Goal: Task Accomplishment & Management: Complete application form

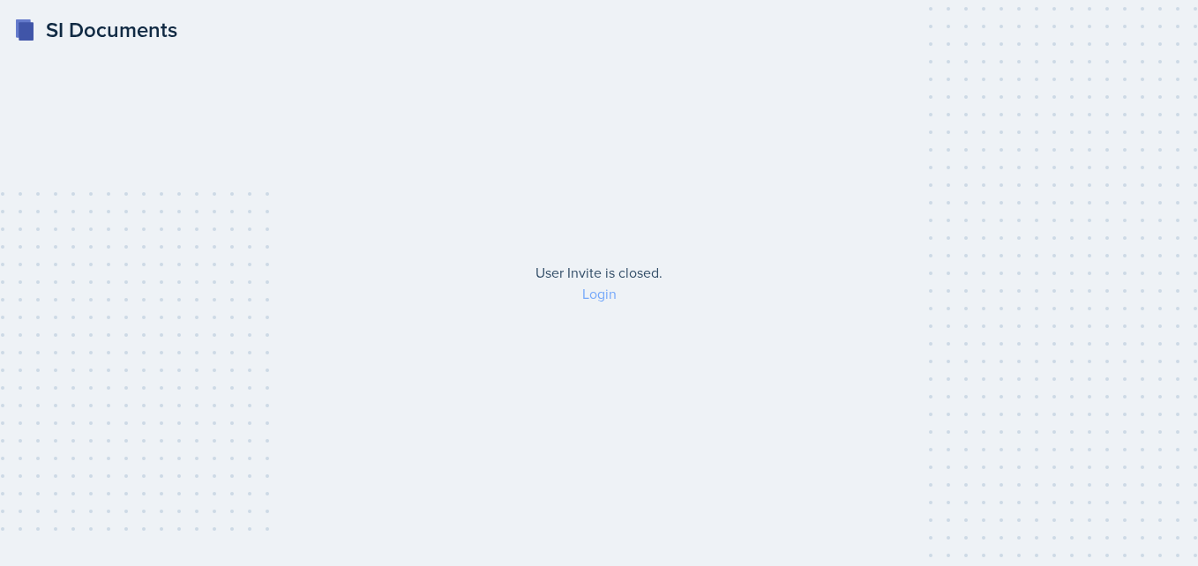
click at [600, 295] on link "Login" at bounding box center [599, 293] width 34 height 19
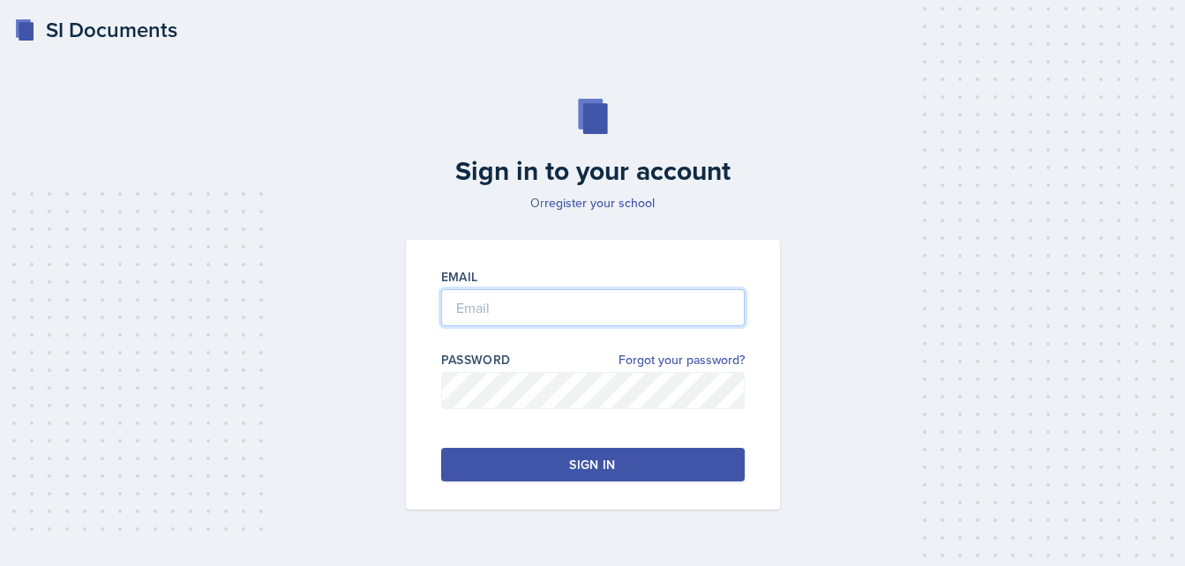
type input "[EMAIL_ADDRESS][DOMAIN_NAME]"
click at [585, 458] on div "Sign in" at bounding box center [592, 465] width 46 height 18
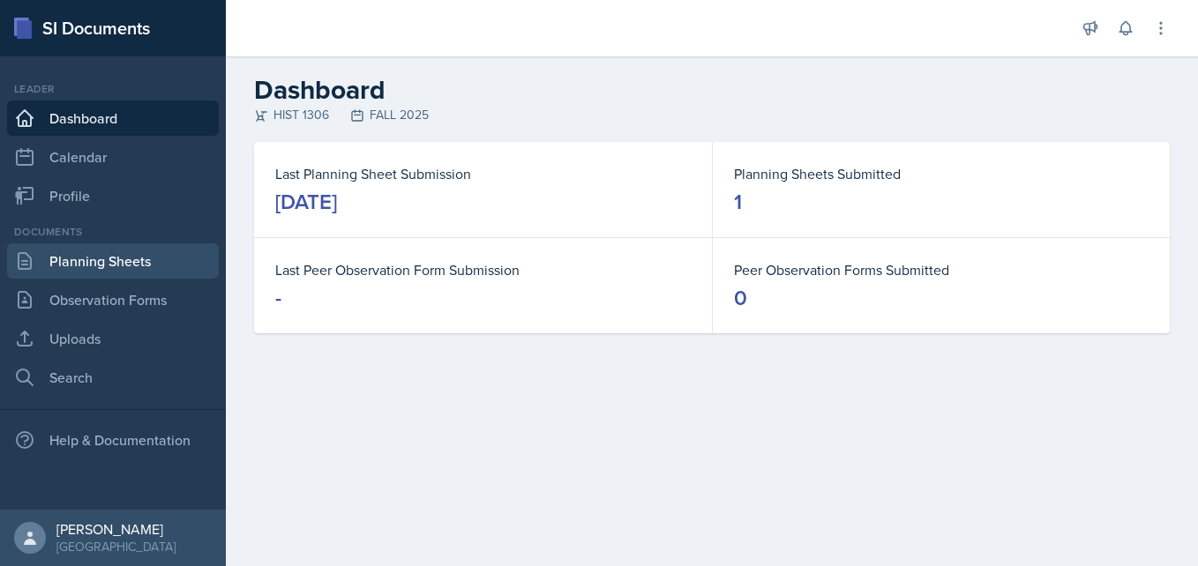
click at [111, 255] on link "Planning Sheets" at bounding box center [113, 260] width 212 height 35
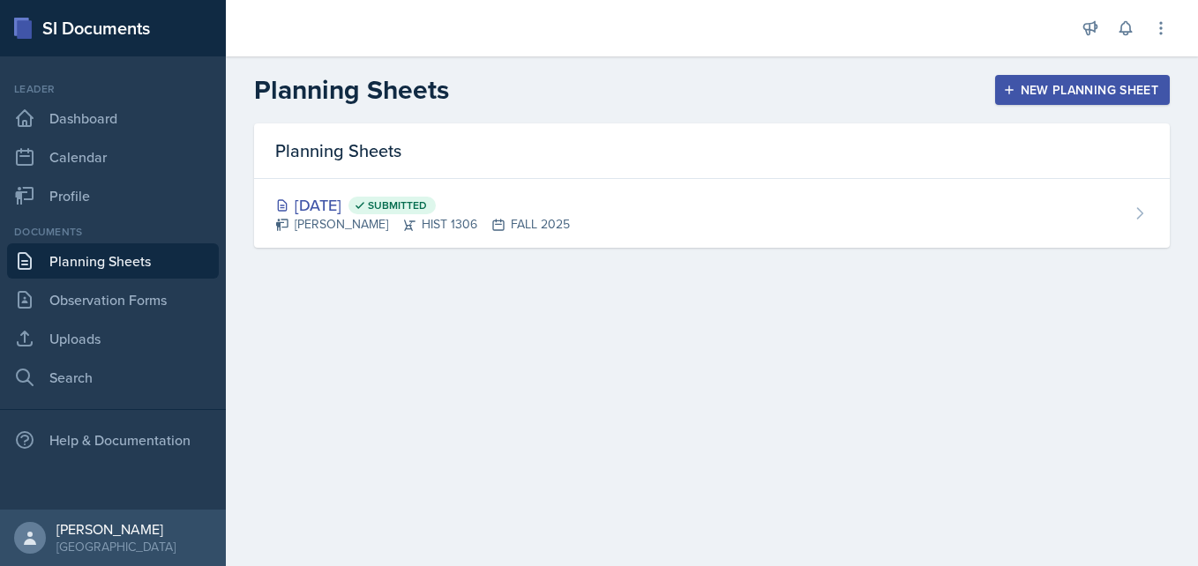
click at [1030, 83] on div "New Planning Sheet" at bounding box center [1083, 90] width 152 height 14
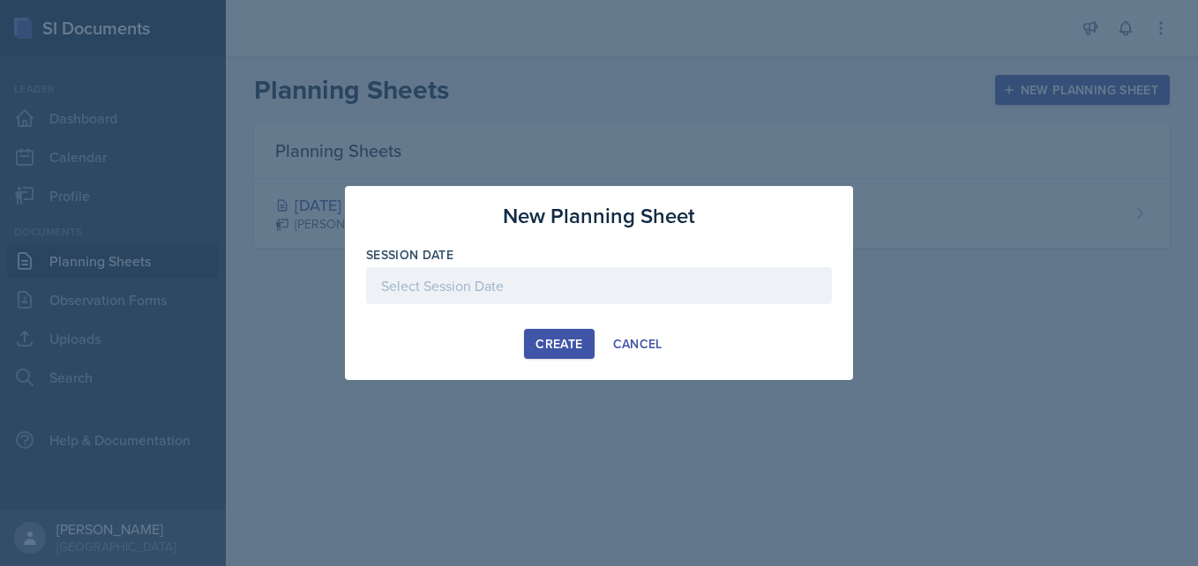
click at [572, 283] on div at bounding box center [599, 285] width 466 height 37
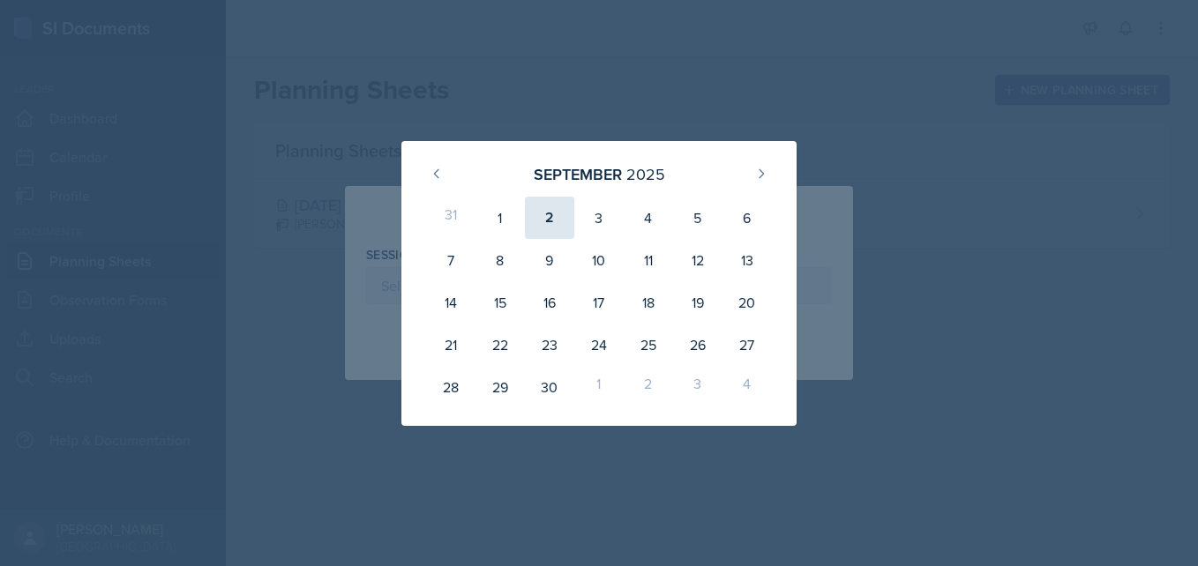
click at [546, 224] on div "2" at bounding box center [549, 218] width 49 height 42
type input "September 2nd, 2025"
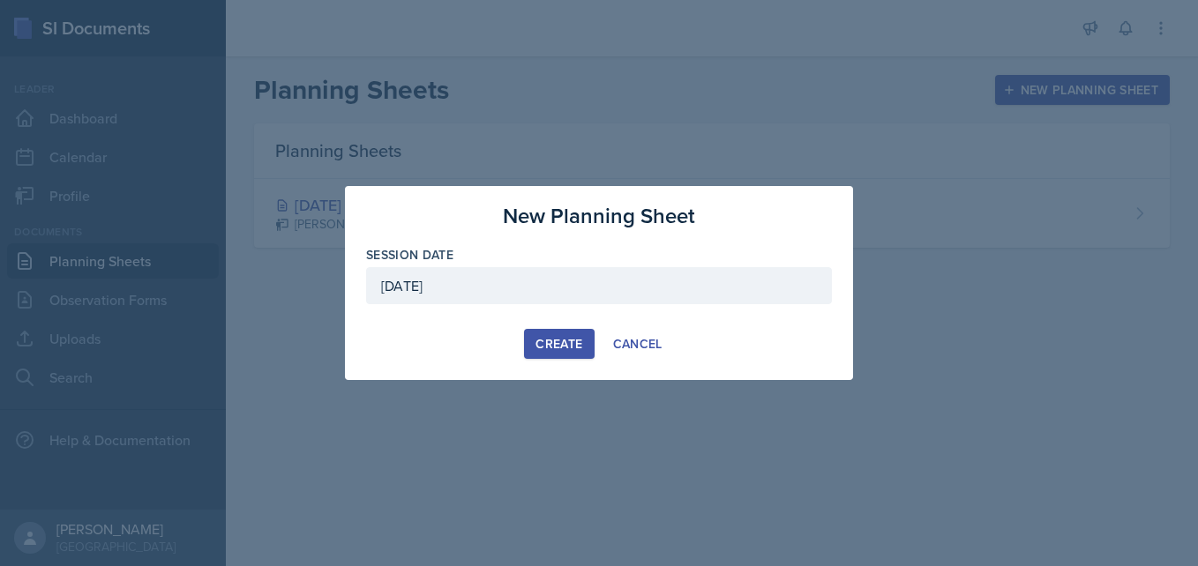
click at [572, 348] on div "Create" at bounding box center [559, 344] width 47 height 14
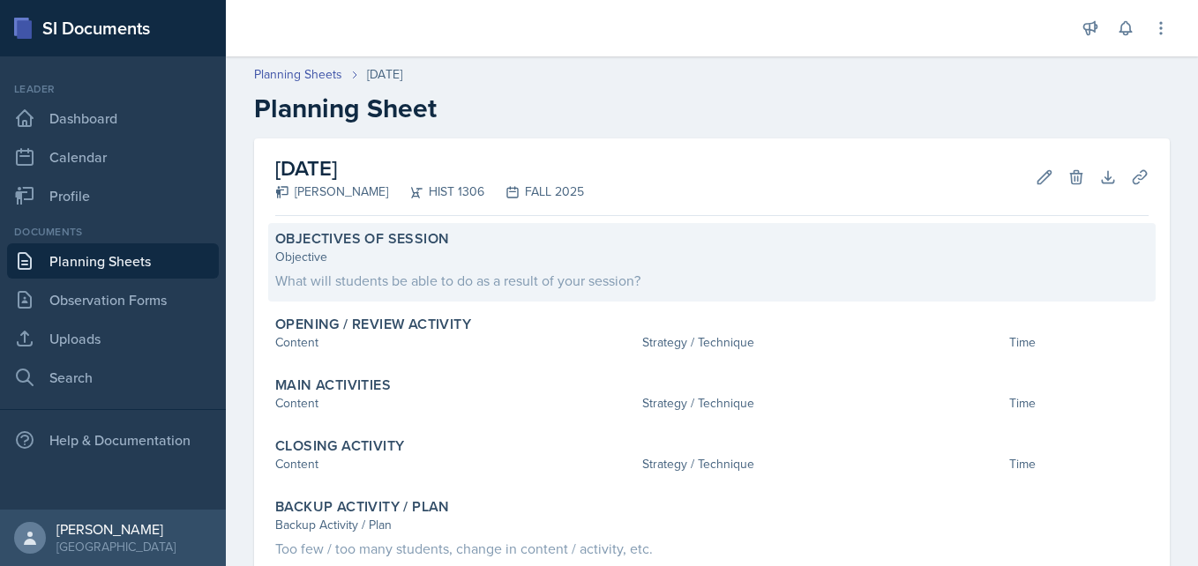
click at [486, 280] on div "What will students be able to do as a result of your session?" at bounding box center [711, 280] width 873 height 21
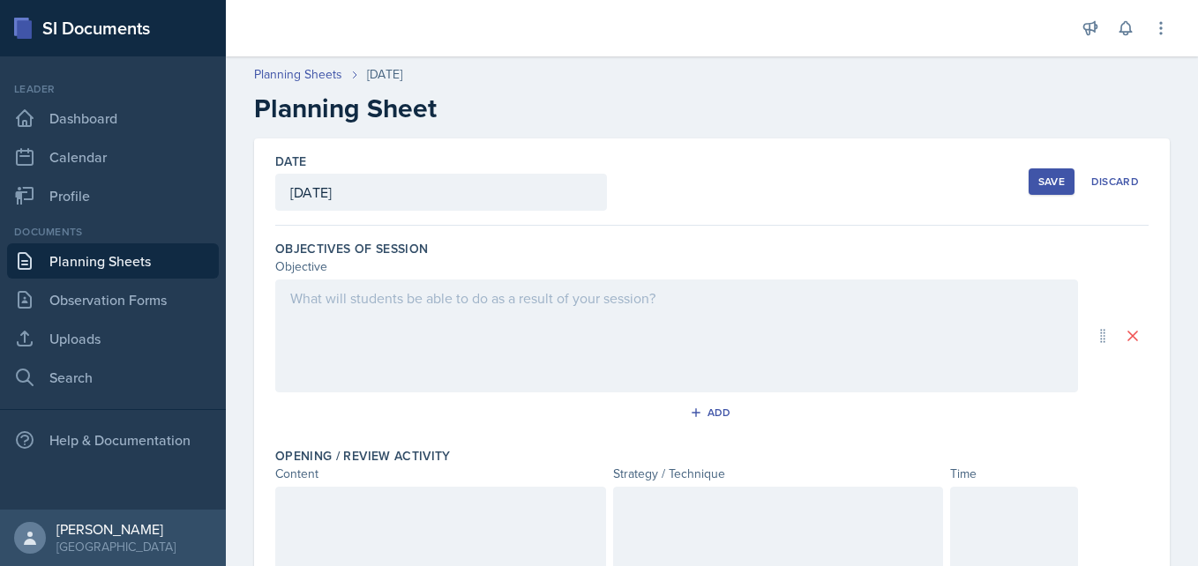
click at [486, 280] on div at bounding box center [676, 336] width 803 height 113
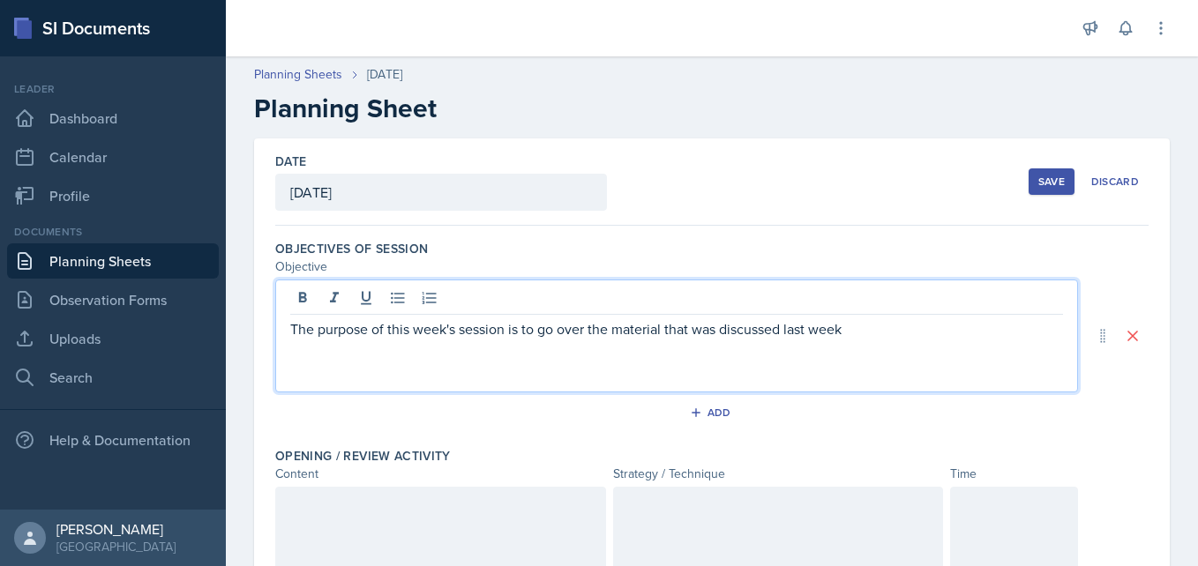
click at [850, 339] on p "The purpose of this week's session is to go over the material that was discusse…" at bounding box center [676, 328] width 773 height 21
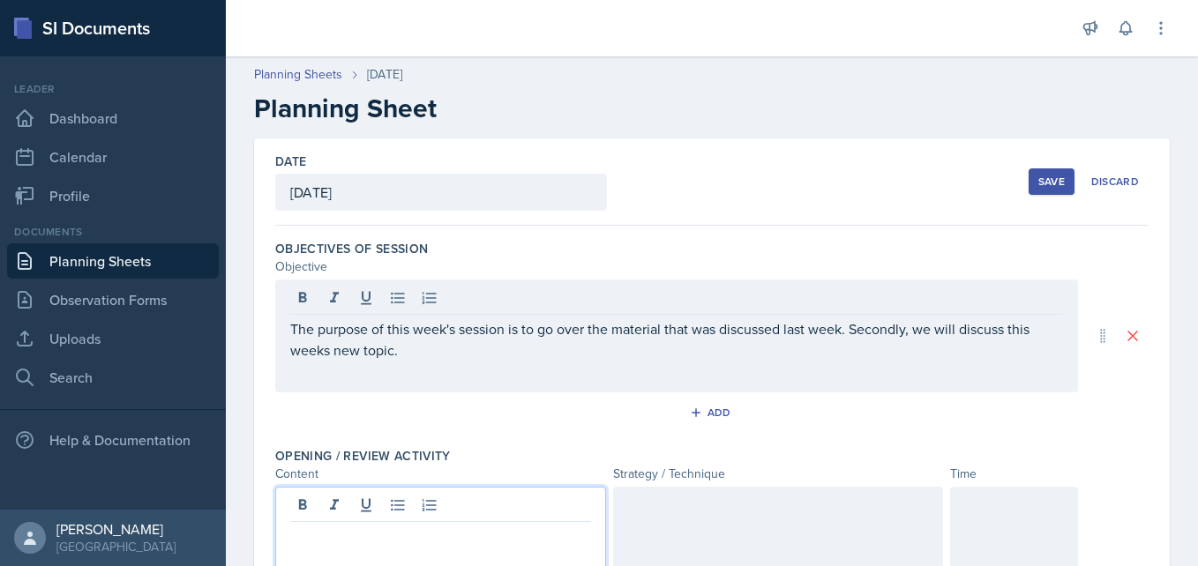
click at [446, 509] on div at bounding box center [440, 543] width 331 height 113
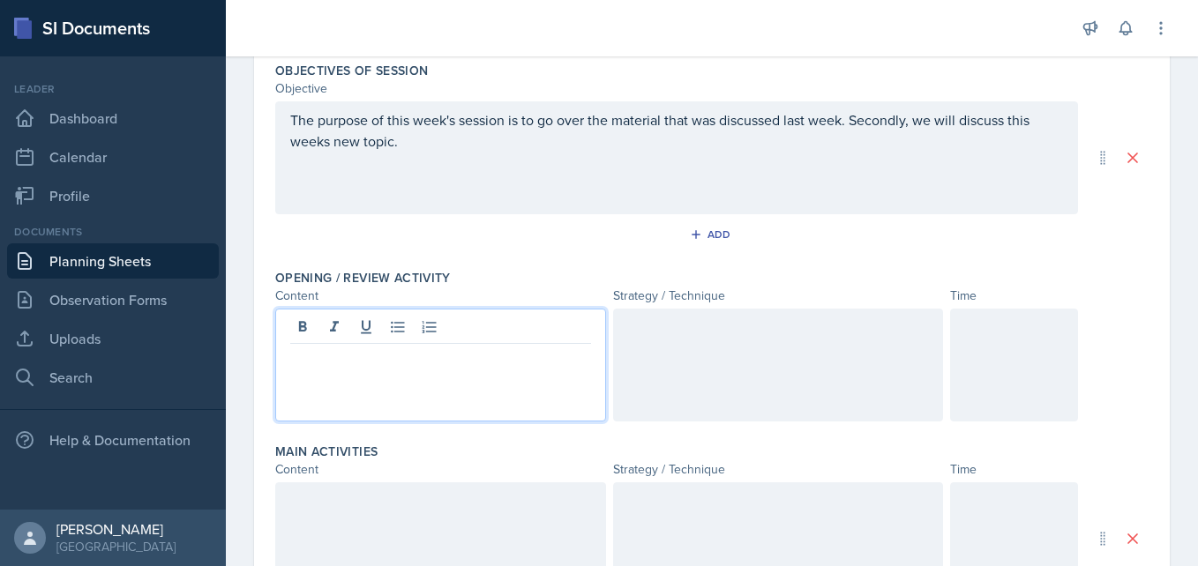
scroll to position [181, 0]
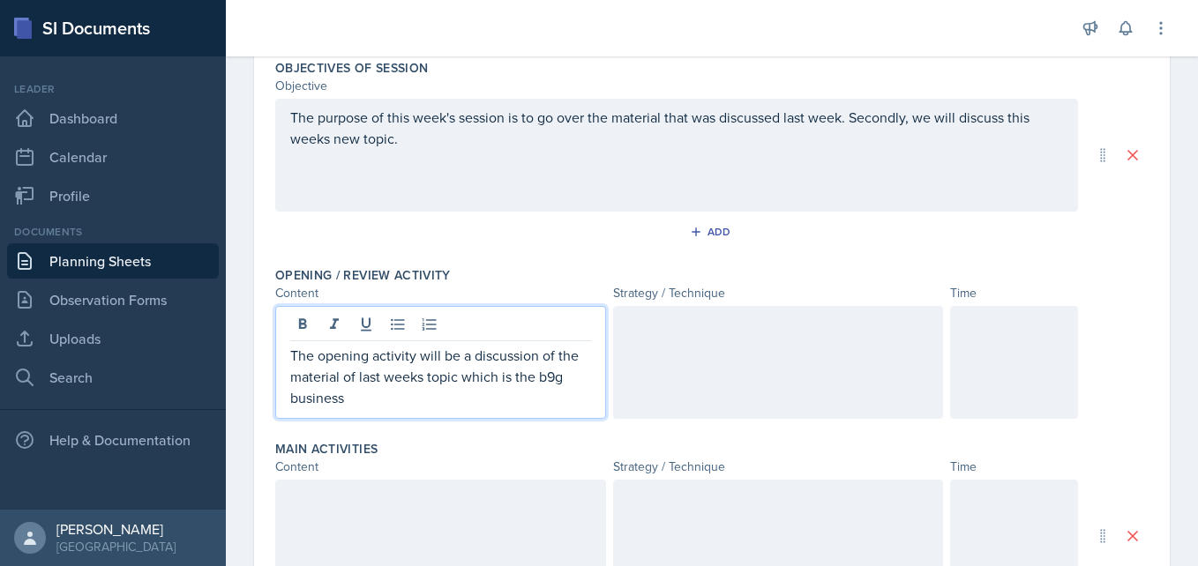
click at [554, 374] on p "The opening activity will be a discussion of the material of last weeks topic w…" at bounding box center [440, 377] width 301 height 64
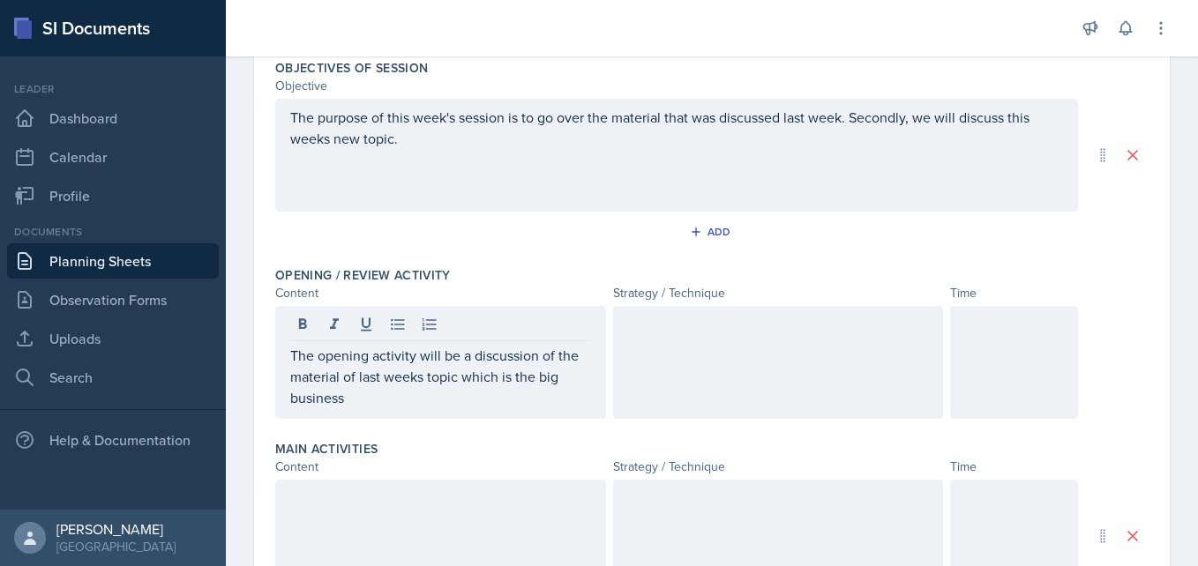
click at [755, 345] on div at bounding box center [778, 362] width 331 height 113
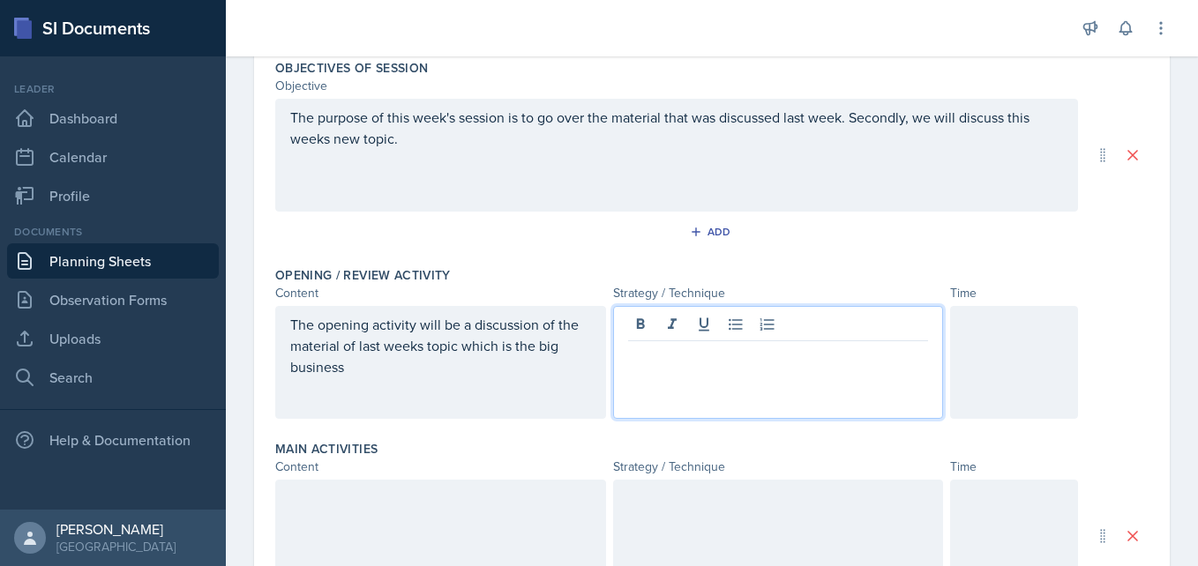
scroll to position [212, 0]
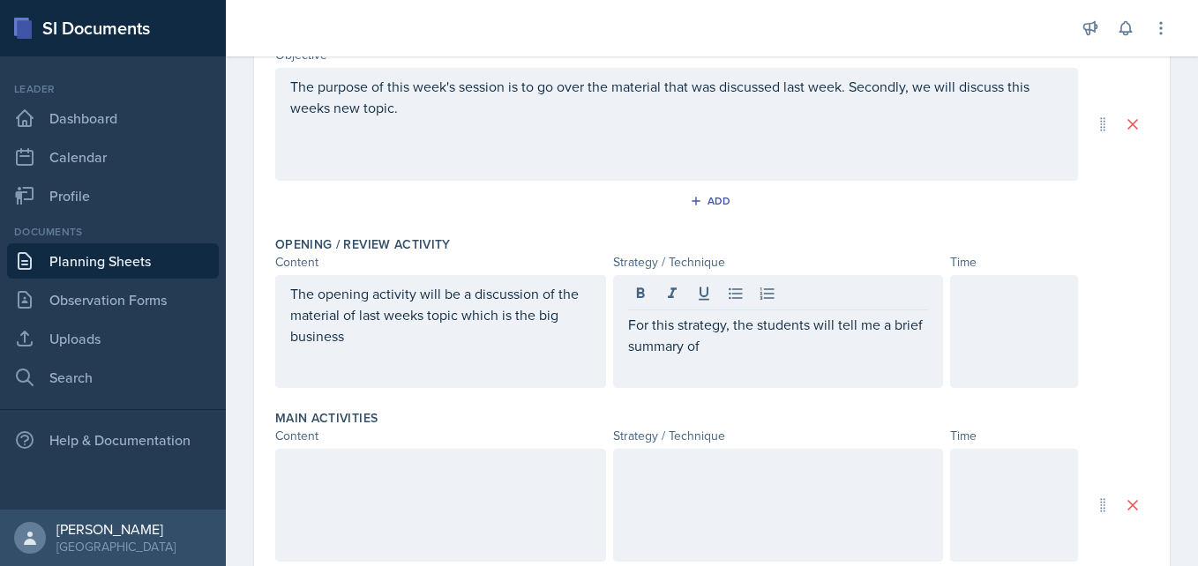
click at [104, 258] on link "Planning Sheets" at bounding box center [113, 260] width 212 height 35
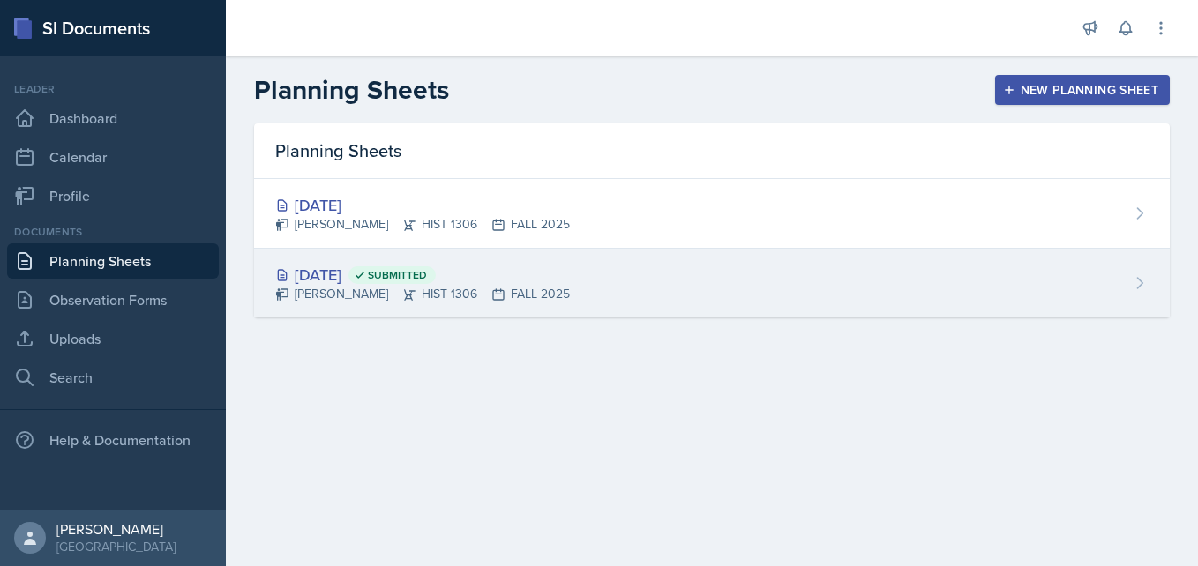
click at [383, 255] on div "Aug 26th, 2025 Submitted Rita Balonwu HIST 1306 FALL 2025" at bounding box center [712, 283] width 916 height 69
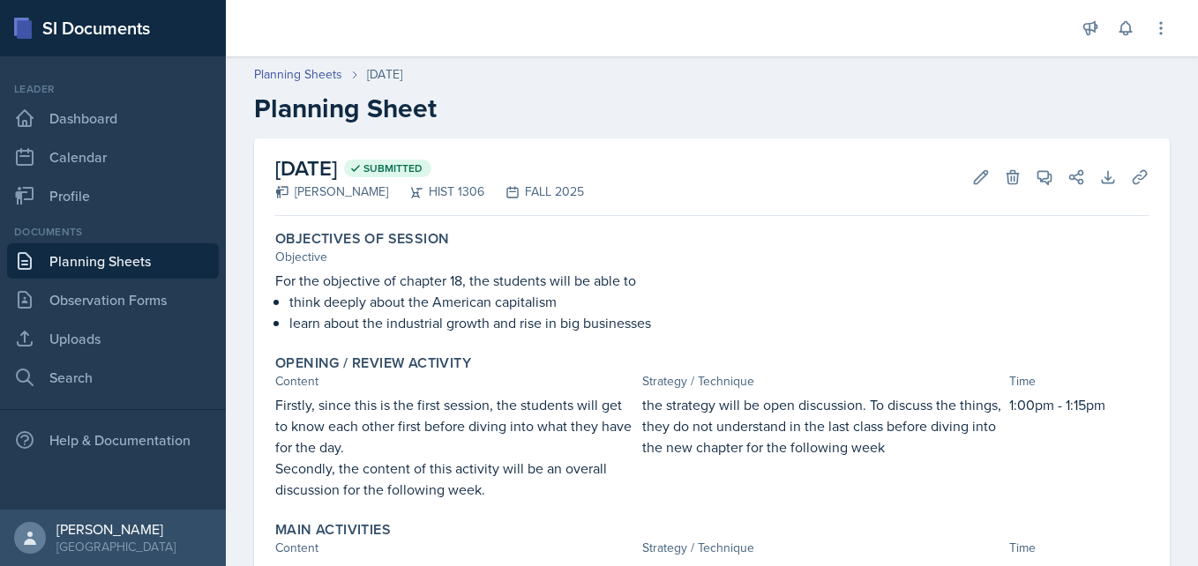
click at [116, 266] on link "Planning Sheets" at bounding box center [113, 260] width 212 height 35
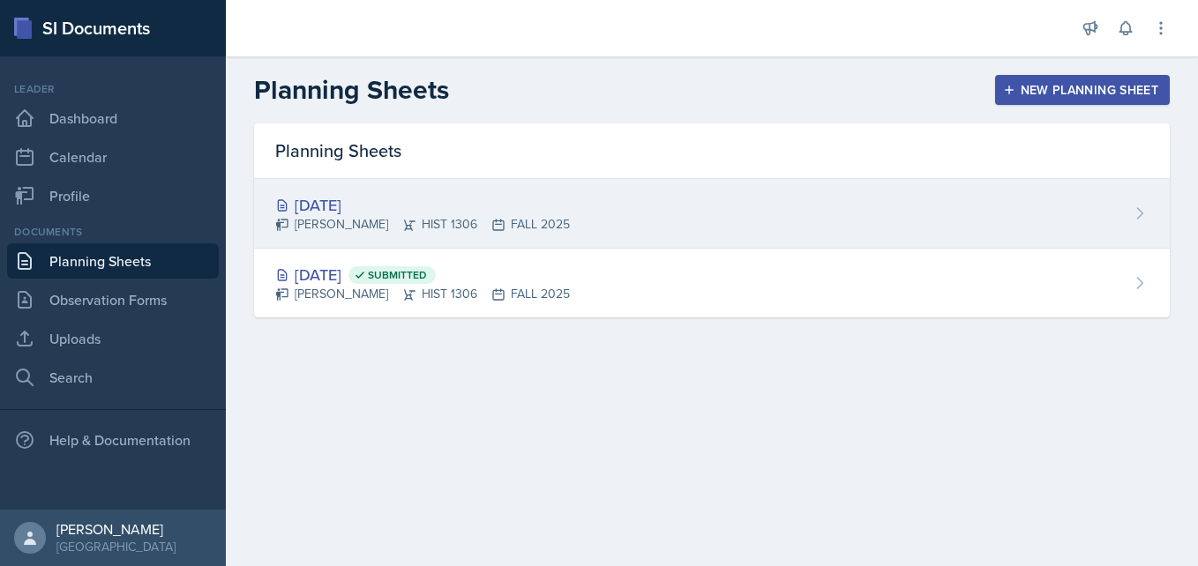
click at [423, 215] on div "Rita Balonwu HIST 1306 FALL 2025" at bounding box center [422, 224] width 295 height 19
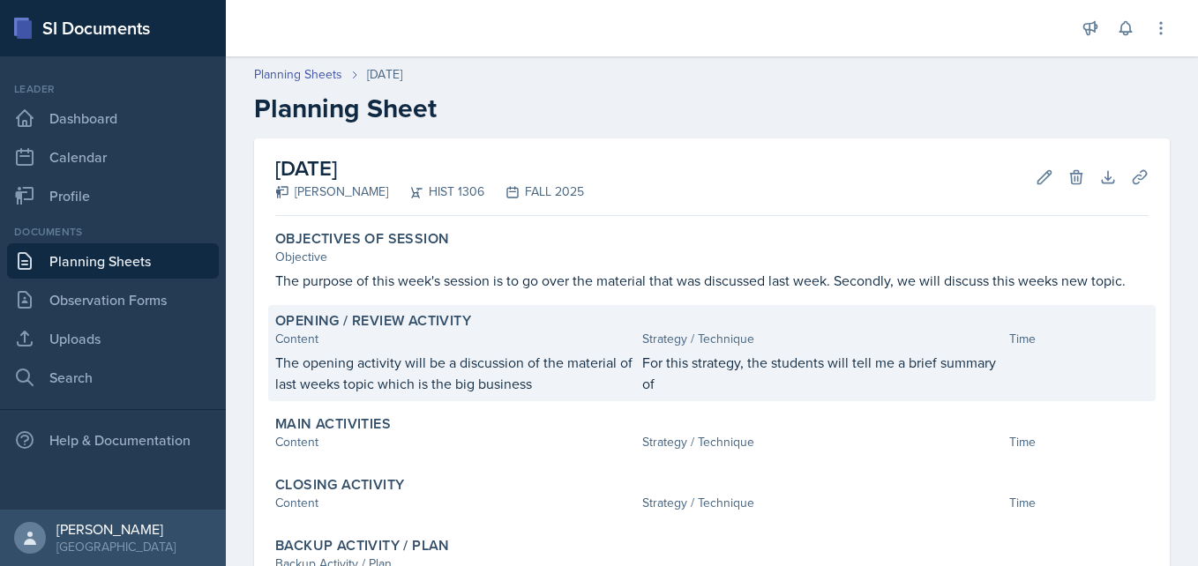
click at [715, 361] on p "For this strategy, the students will tell me a brief summary of" at bounding box center [822, 373] width 360 height 42
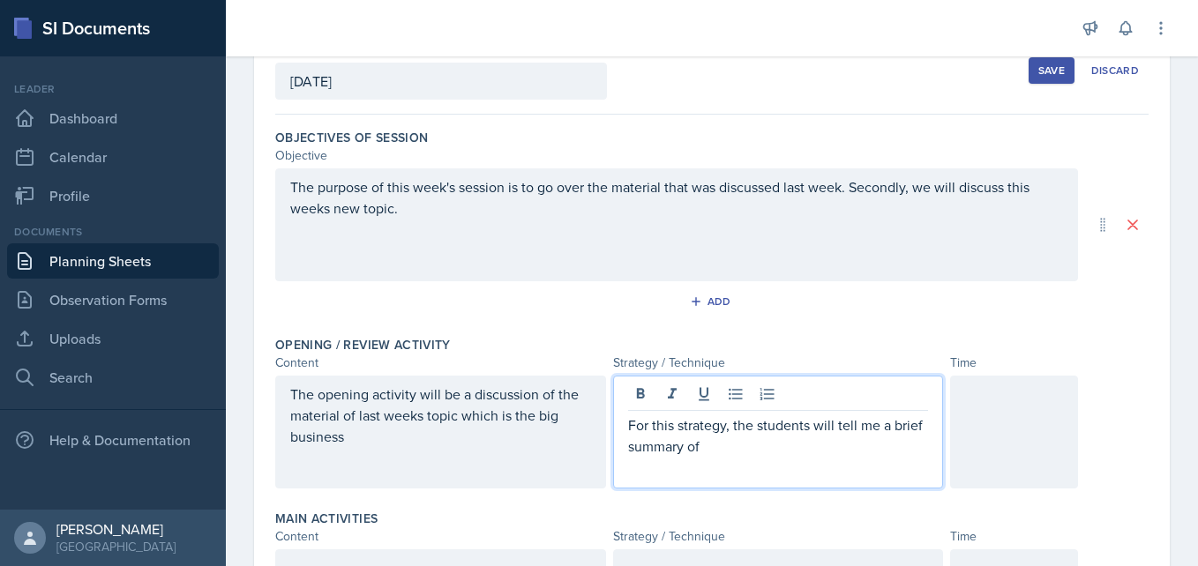
scroll to position [142, 0]
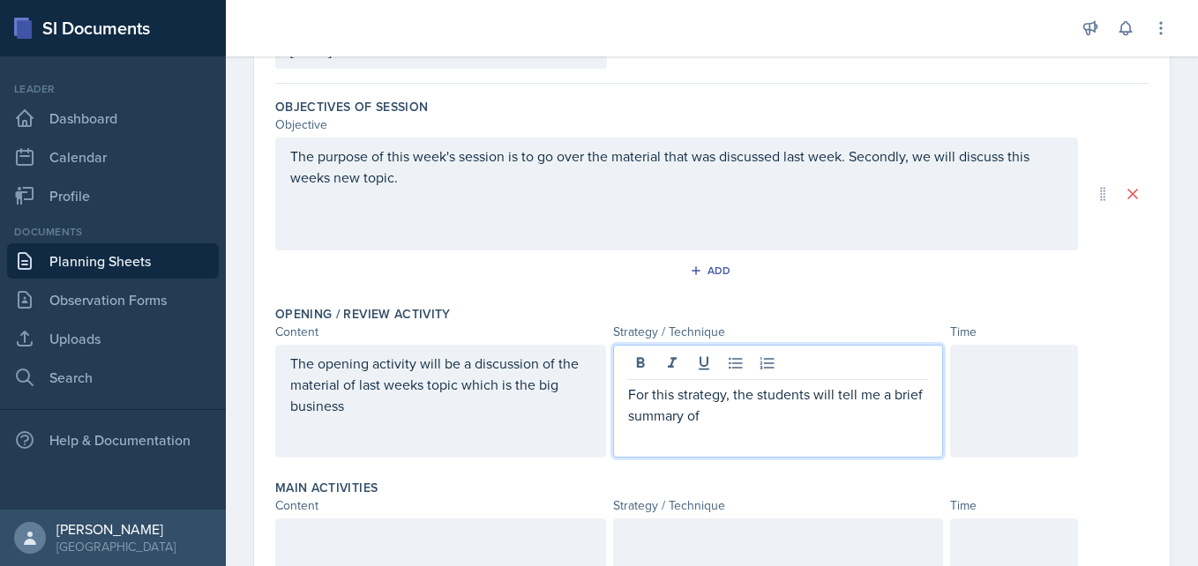
click at [712, 423] on p "For this strategy, the students will tell me a brief summary of" at bounding box center [778, 405] width 301 height 42
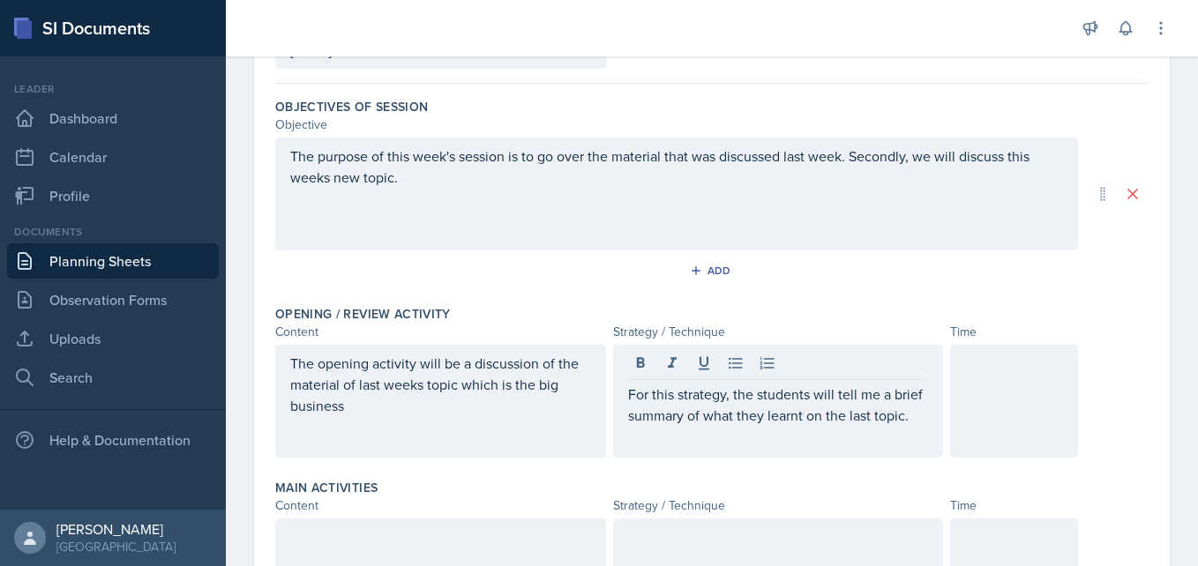
click at [1004, 397] on div at bounding box center [1014, 401] width 128 height 113
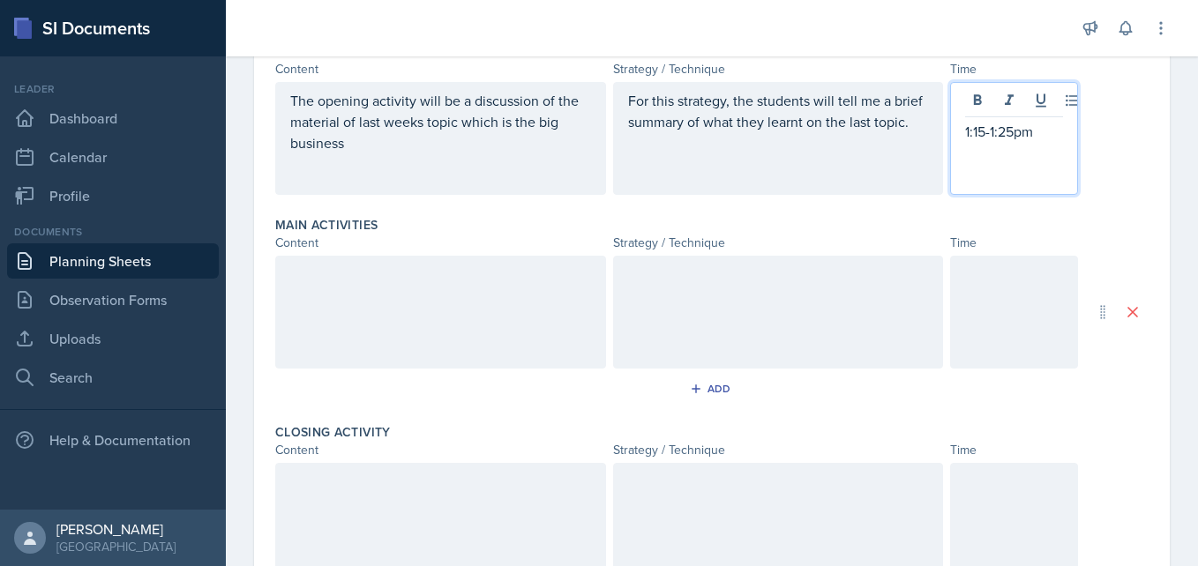
scroll to position [406, 0]
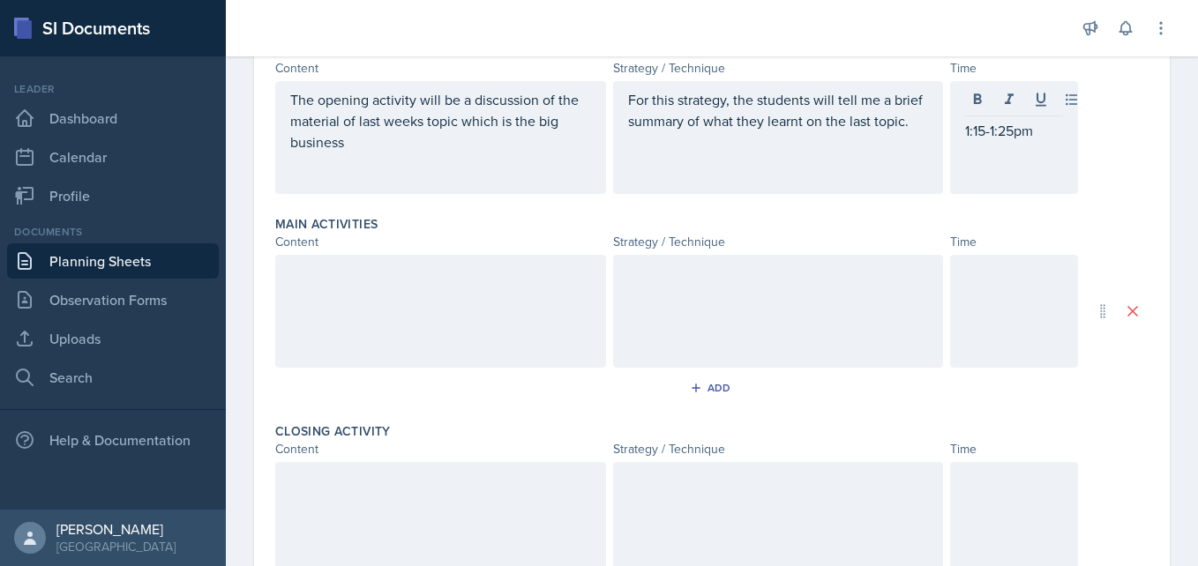
click at [539, 331] on div at bounding box center [440, 311] width 331 height 113
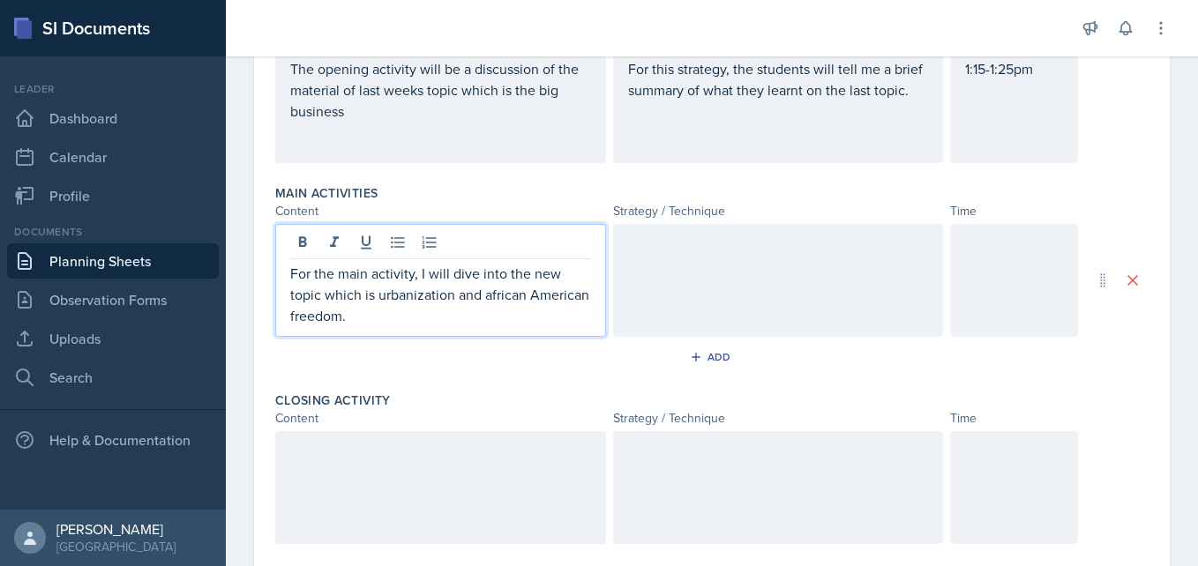
click at [503, 306] on p "For the main activity, I will dive into the new topic which is urbanization and…" at bounding box center [440, 295] width 301 height 64
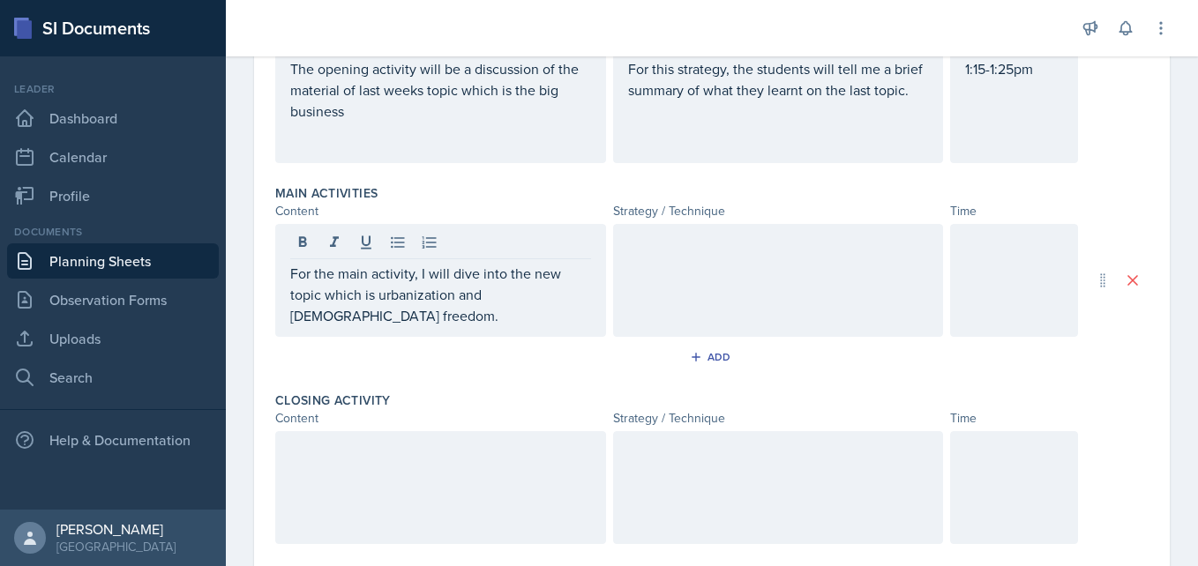
click at [673, 263] on div at bounding box center [778, 280] width 331 height 113
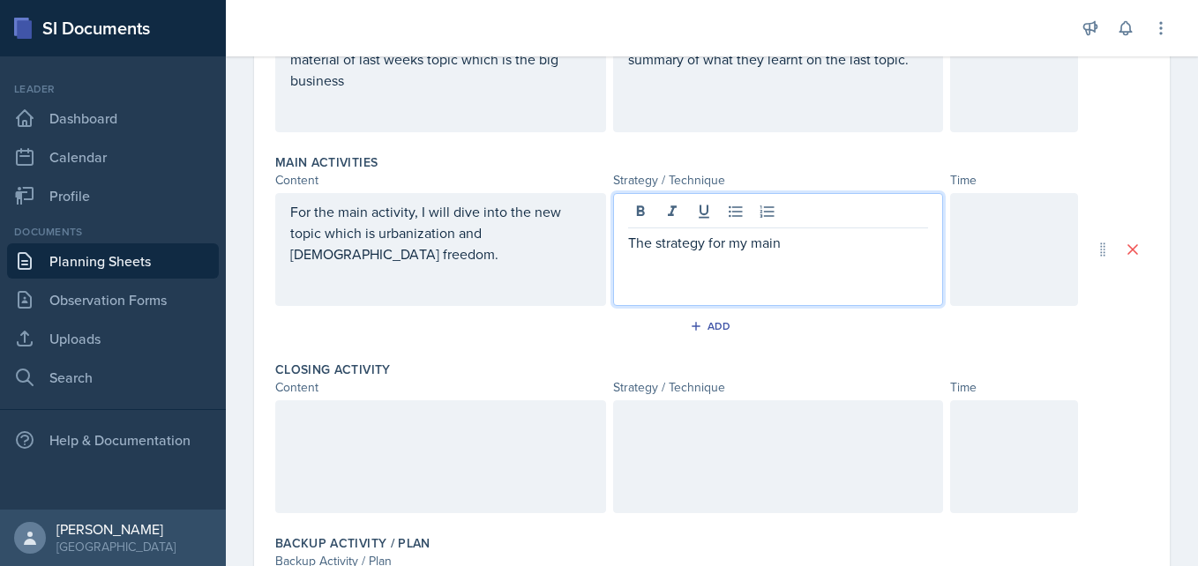
click at [790, 238] on p "The strategy for my main" at bounding box center [778, 242] width 301 height 21
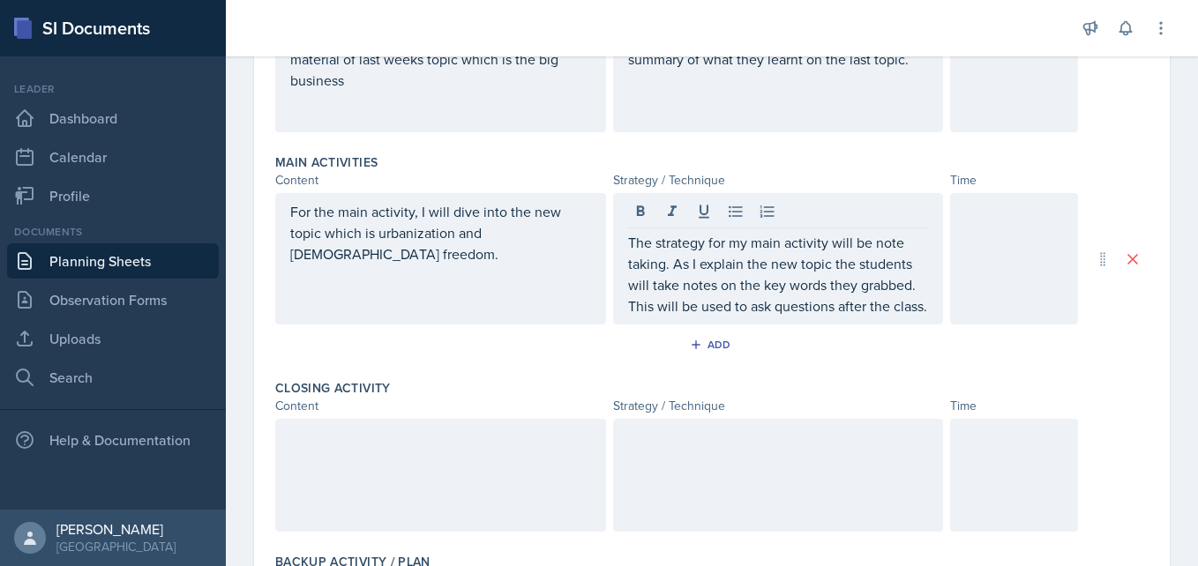
click at [990, 244] on div at bounding box center [1014, 258] width 128 height 131
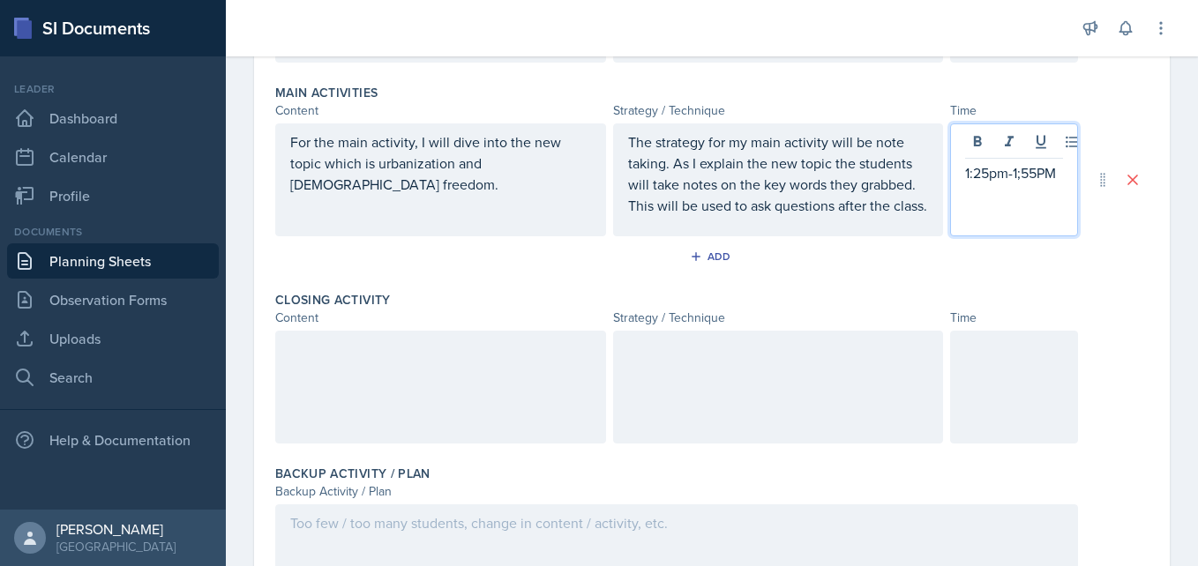
scroll to position [538, 0]
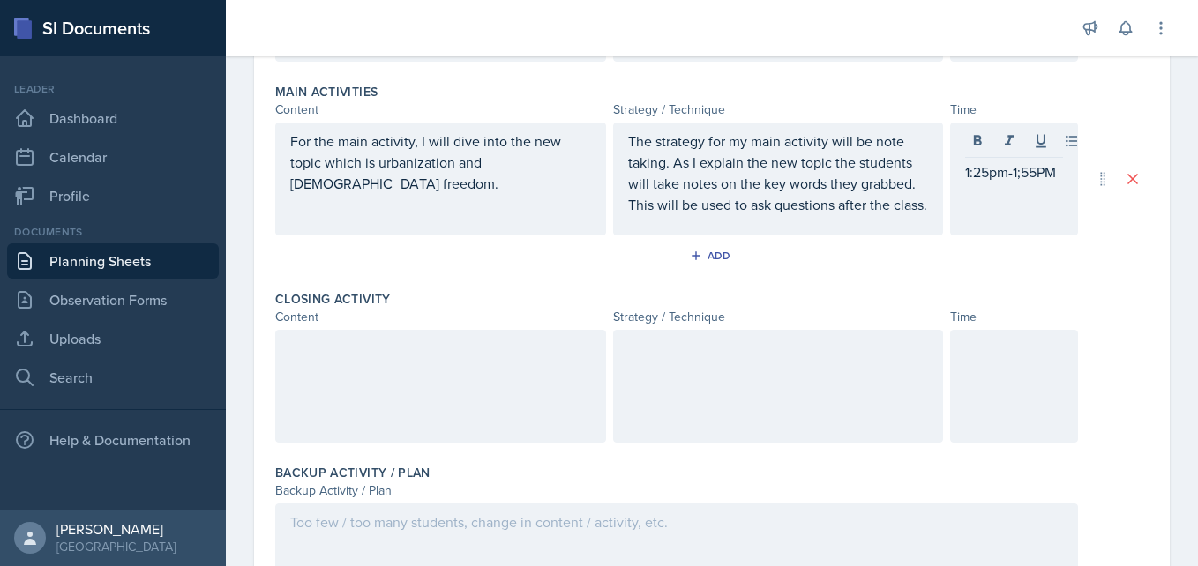
click at [498, 393] on div at bounding box center [440, 386] width 331 height 113
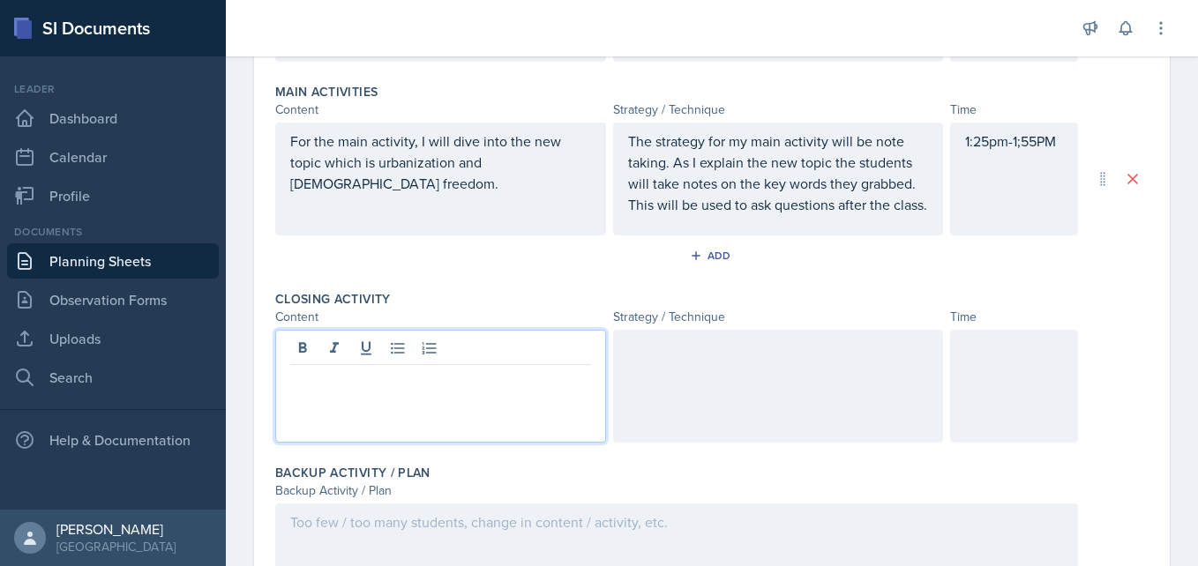
scroll to position [569, 0]
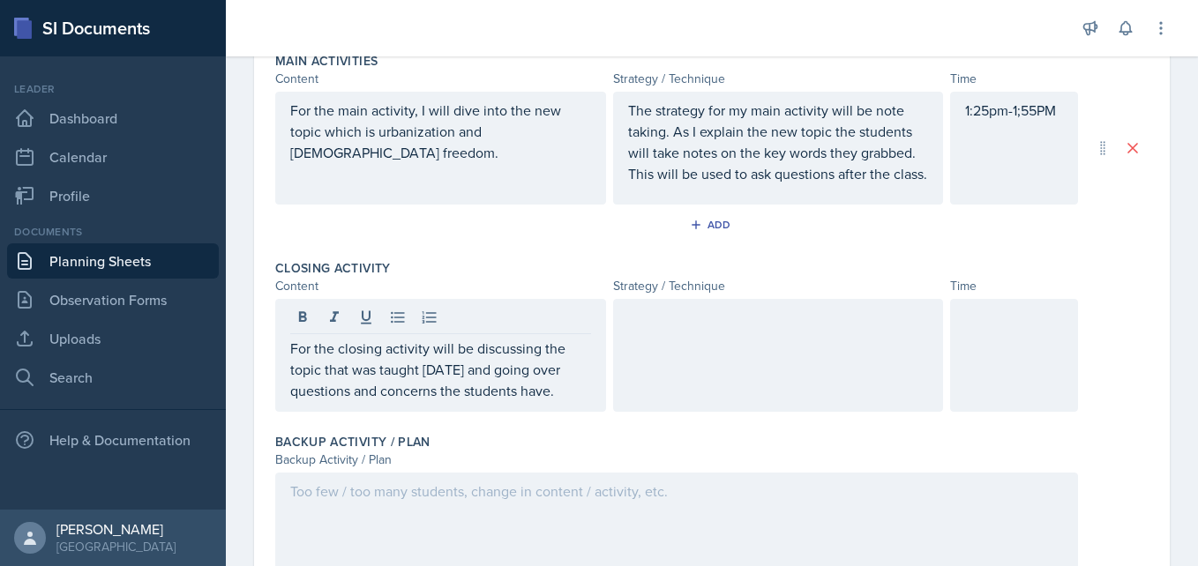
click at [679, 373] on div at bounding box center [778, 355] width 331 height 113
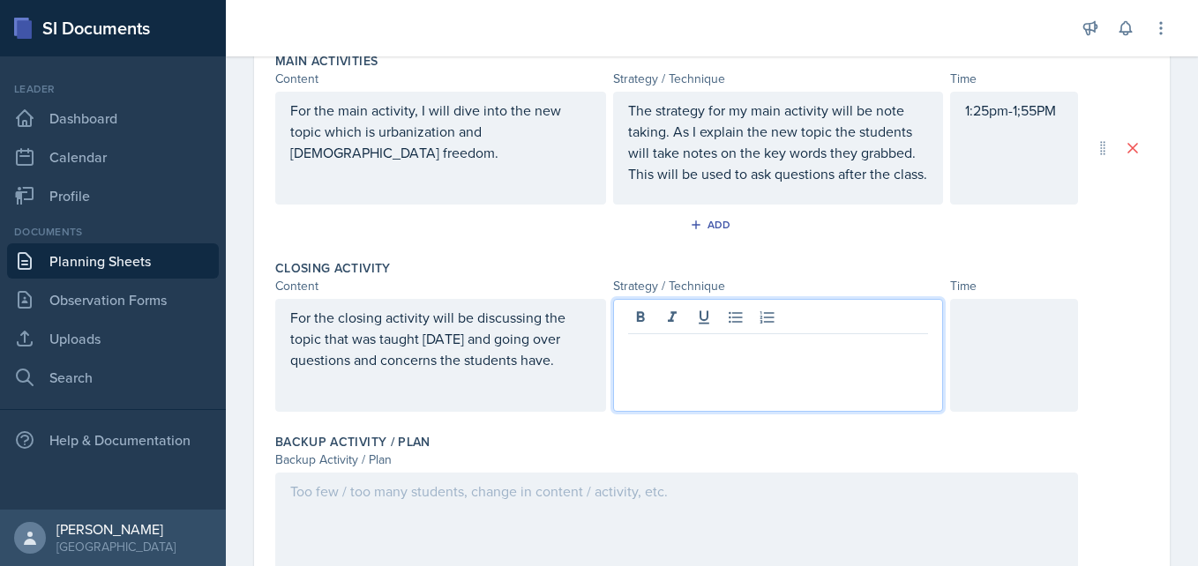
scroll to position [600, 0]
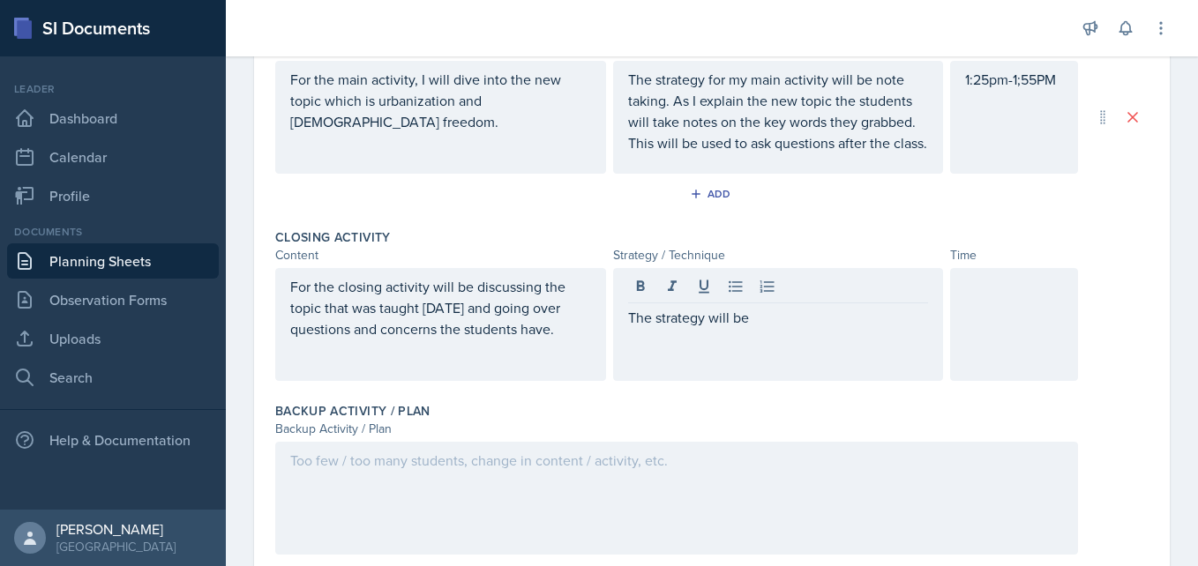
click at [1026, 349] on div at bounding box center [1014, 324] width 128 height 113
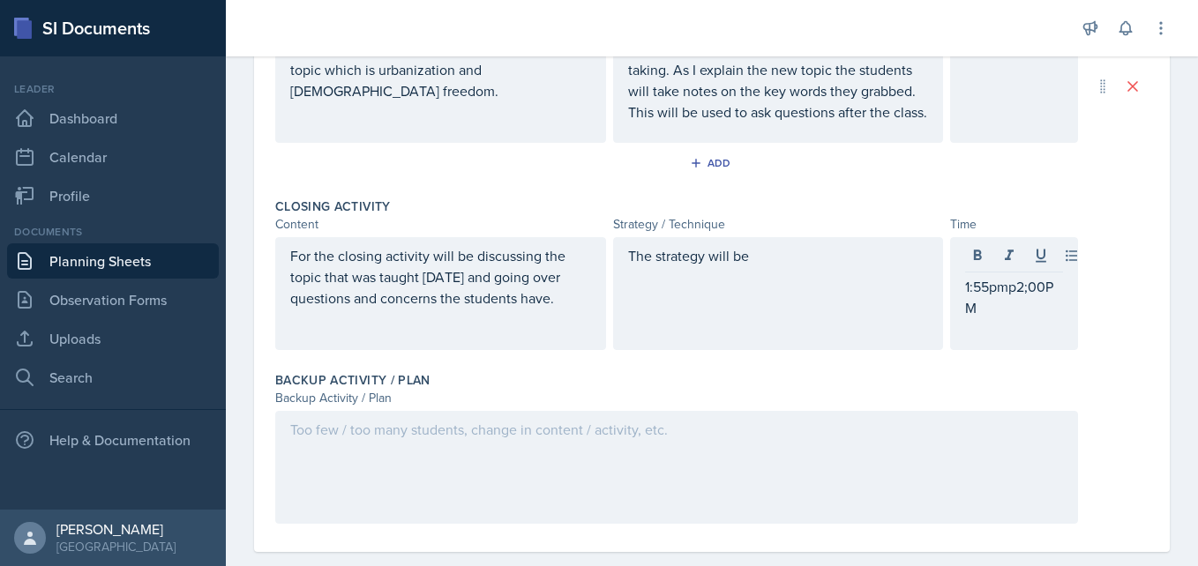
click at [811, 295] on div "The strategy will be" at bounding box center [778, 293] width 331 height 113
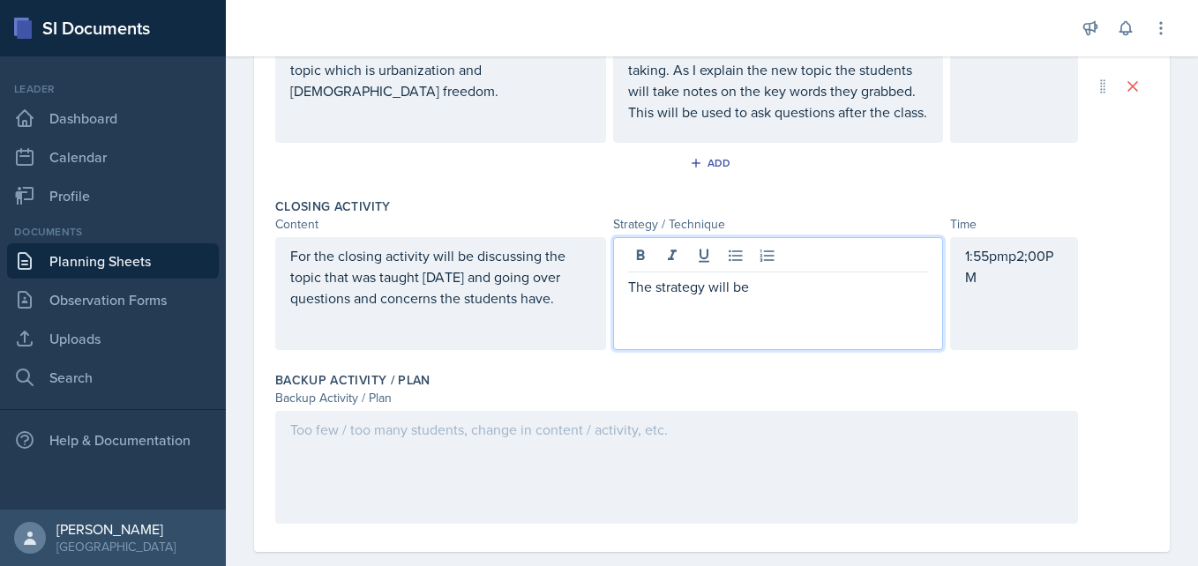
scroll to position [662, 0]
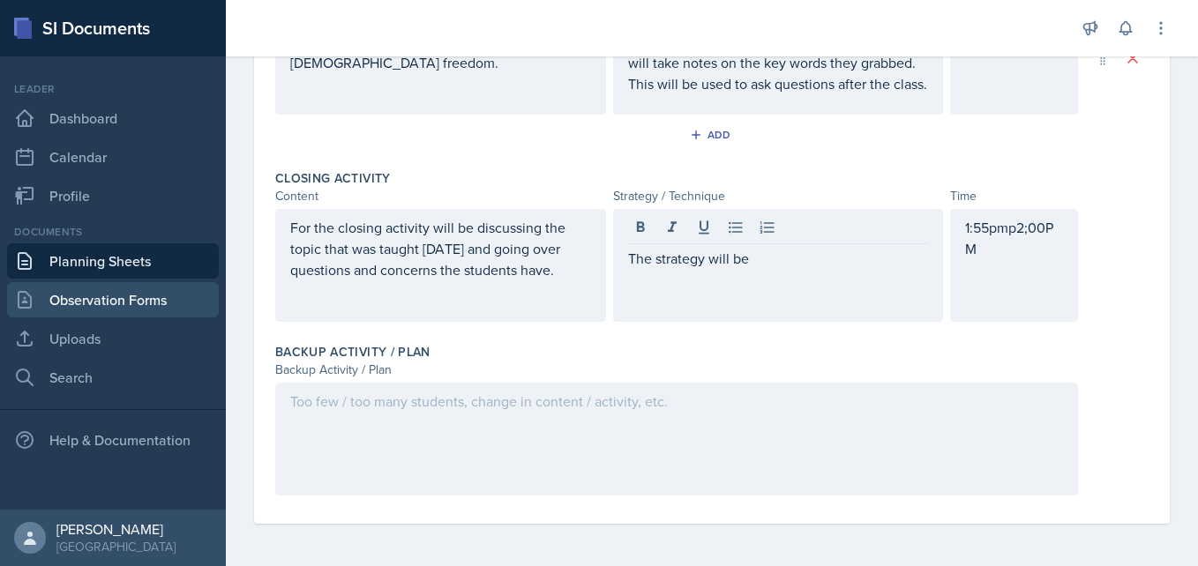
click at [140, 301] on link "Observation Forms" at bounding box center [113, 299] width 212 height 35
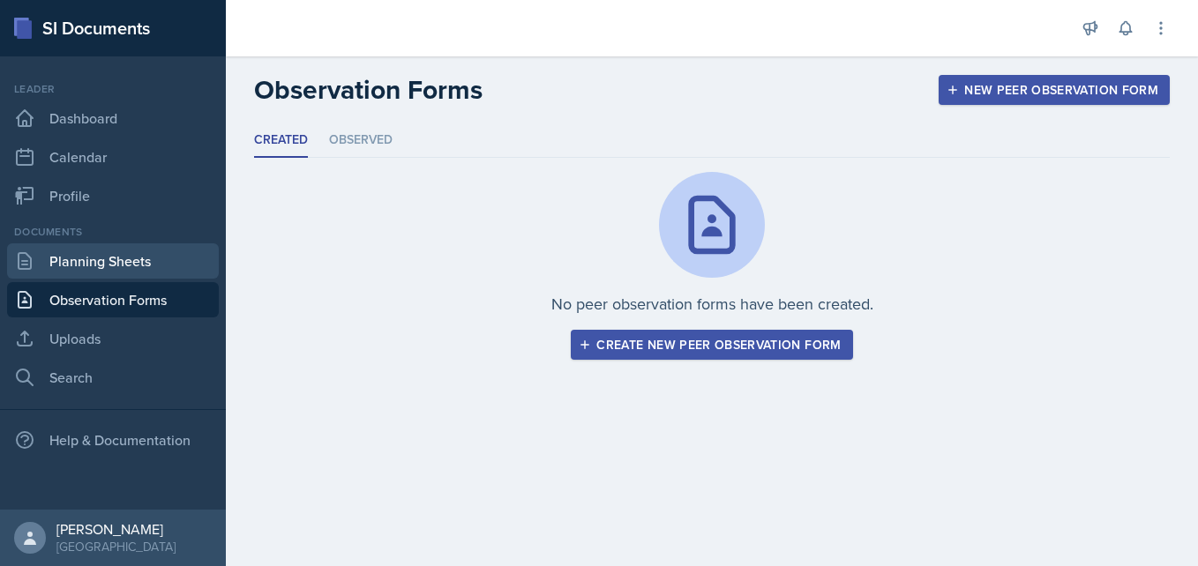
click at [107, 251] on link "Planning Sheets" at bounding box center [113, 260] width 212 height 35
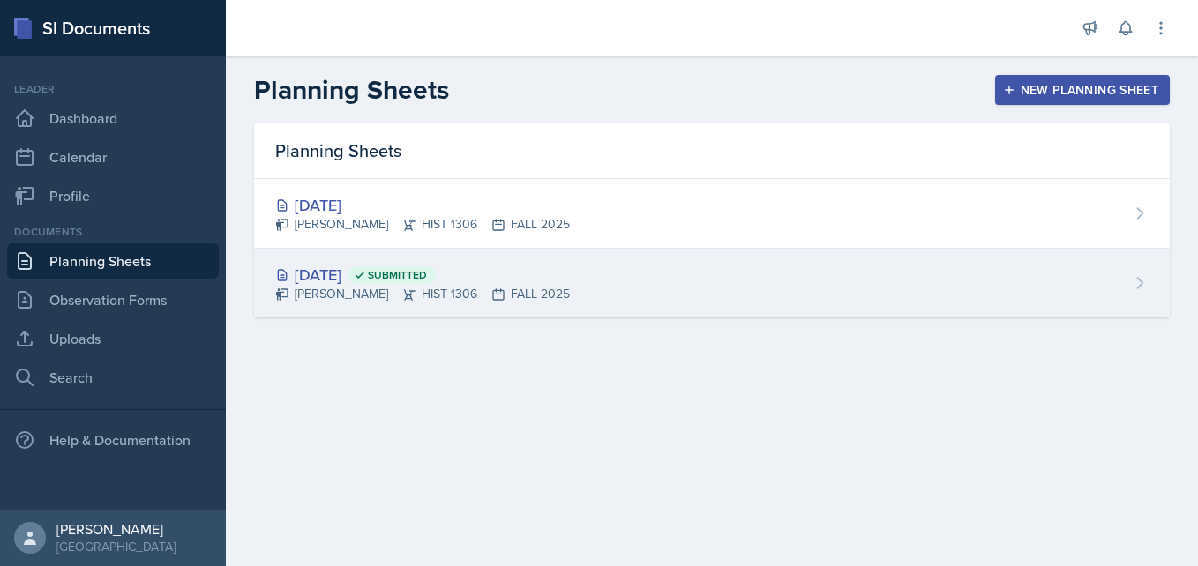
click at [363, 266] on div "Aug 26th, 2025 Submitted" at bounding box center [422, 275] width 295 height 24
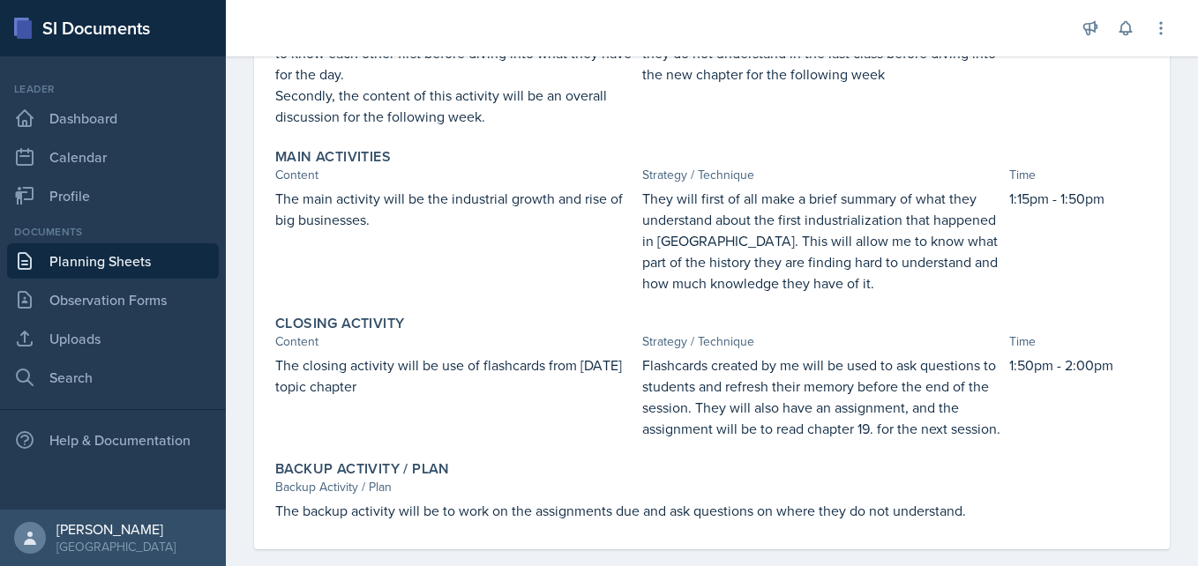
scroll to position [374, 0]
click at [116, 261] on link "Planning Sheets" at bounding box center [113, 260] width 212 height 35
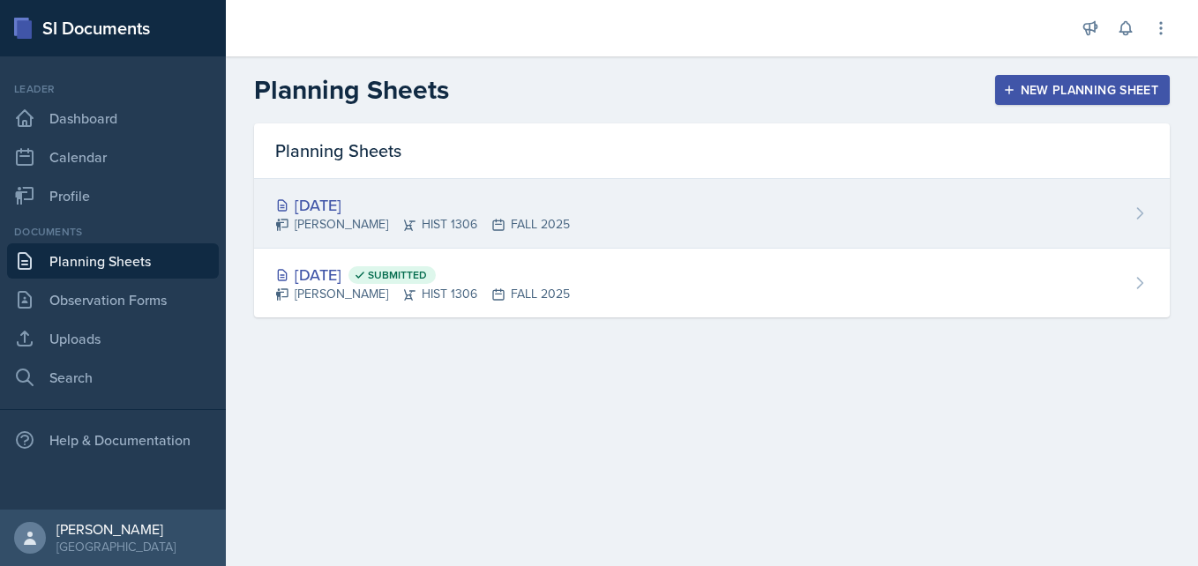
click at [416, 201] on div "Sep 2nd, 2025" at bounding box center [422, 205] width 295 height 24
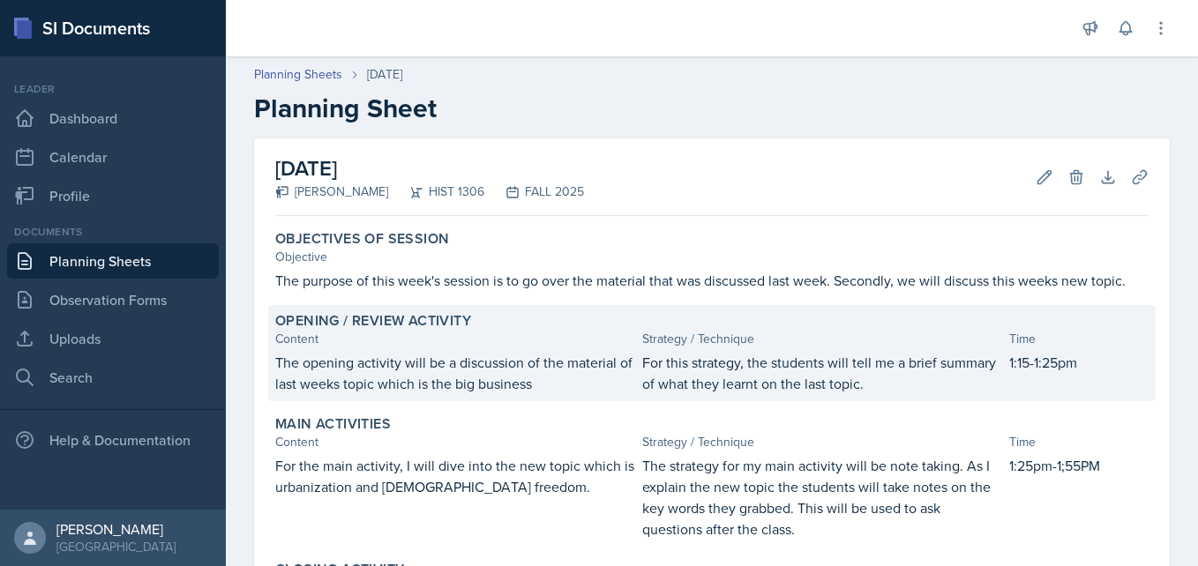
scroll to position [305, 0]
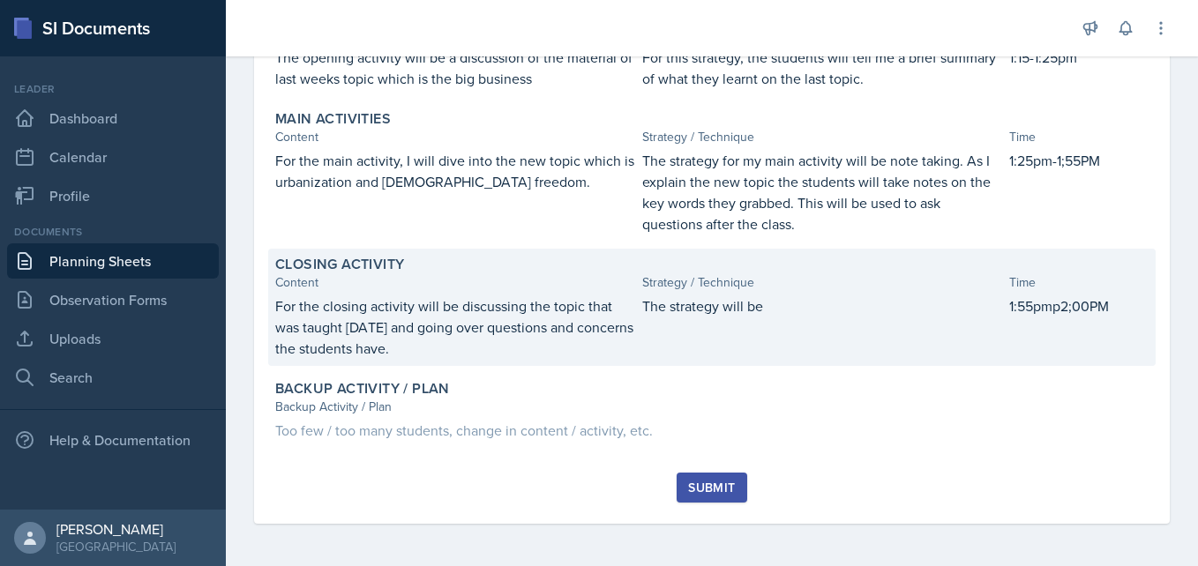
click at [735, 303] on p "The strategy will be" at bounding box center [822, 306] width 360 height 21
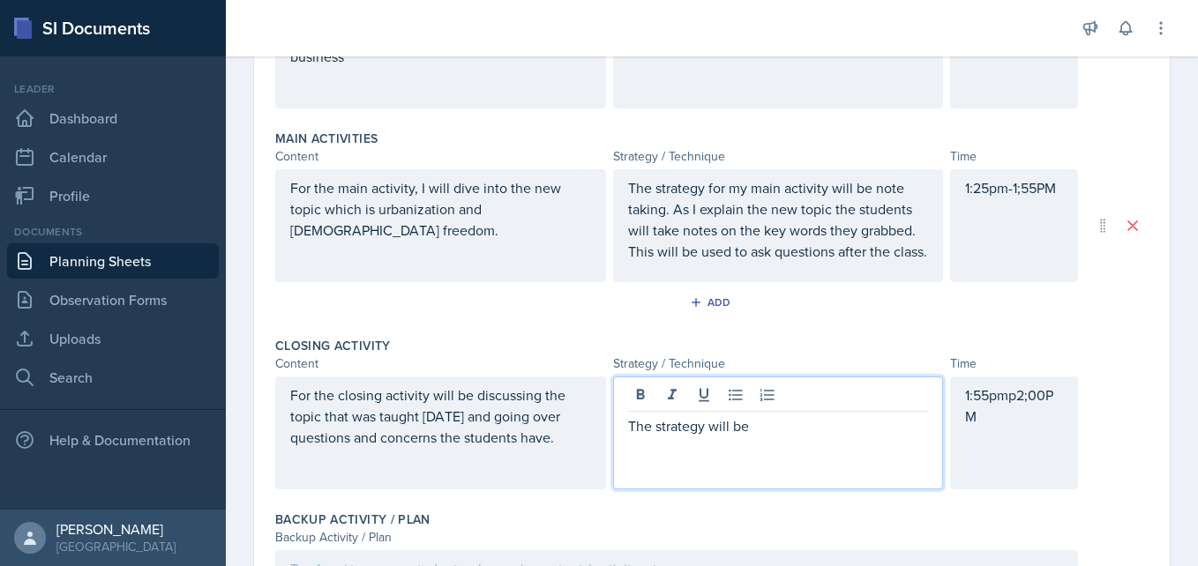
scroll to position [522, 0]
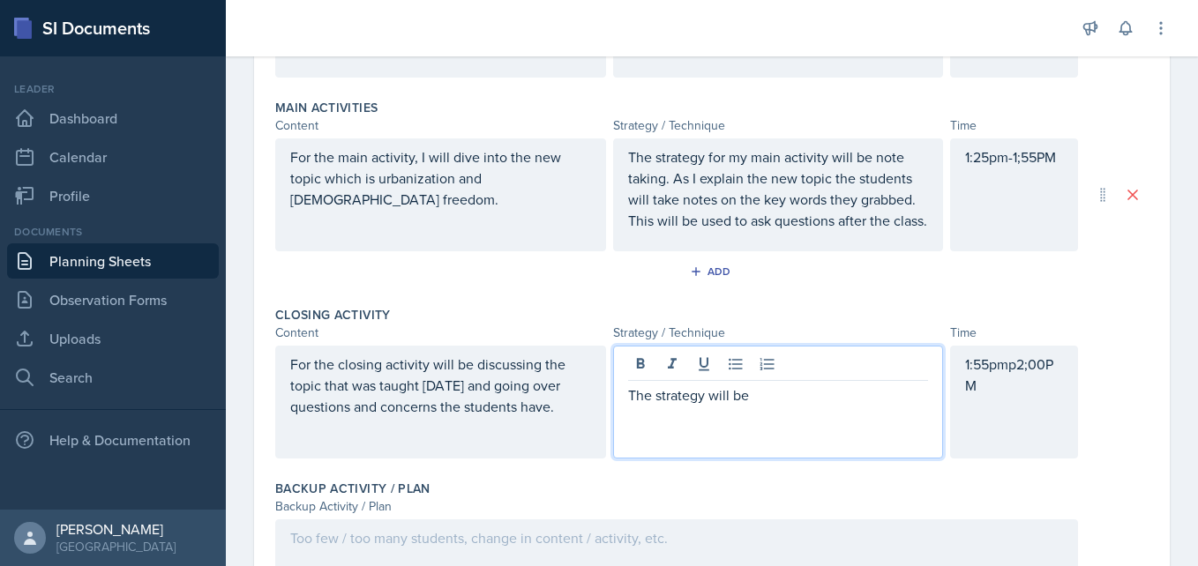
click at [783, 406] on p "The strategy will be" at bounding box center [778, 395] width 301 height 21
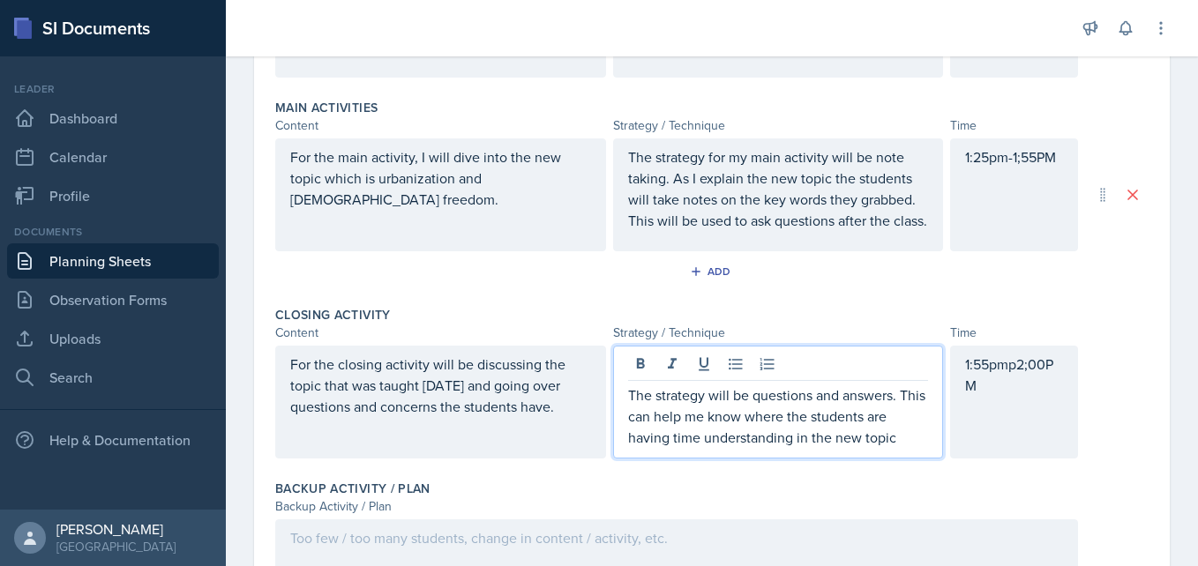
scroll to position [668, 0]
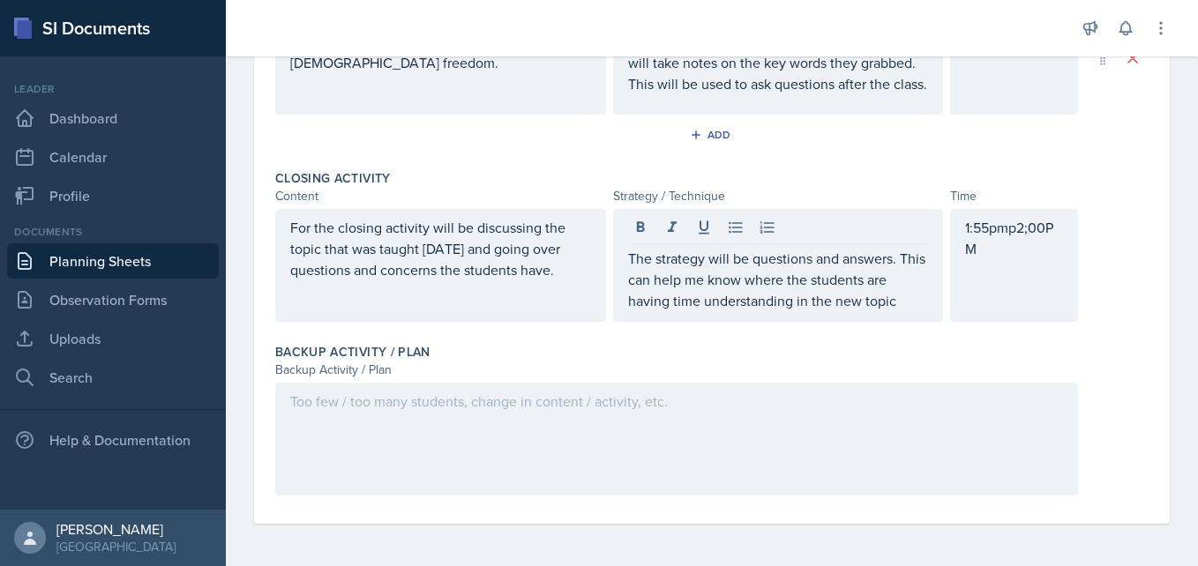
click at [694, 412] on div at bounding box center [676, 439] width 803 height 113
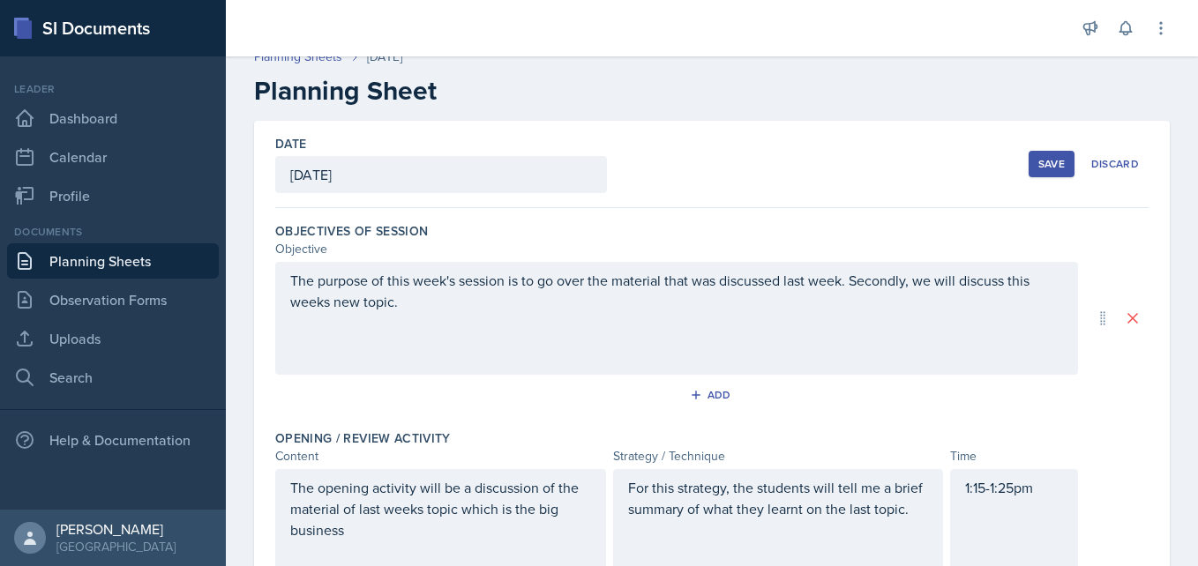
scroll to position [17, 0]
click at [1042, 163] on div "Save" at bounding box center [1051, 165] width 26 height 14
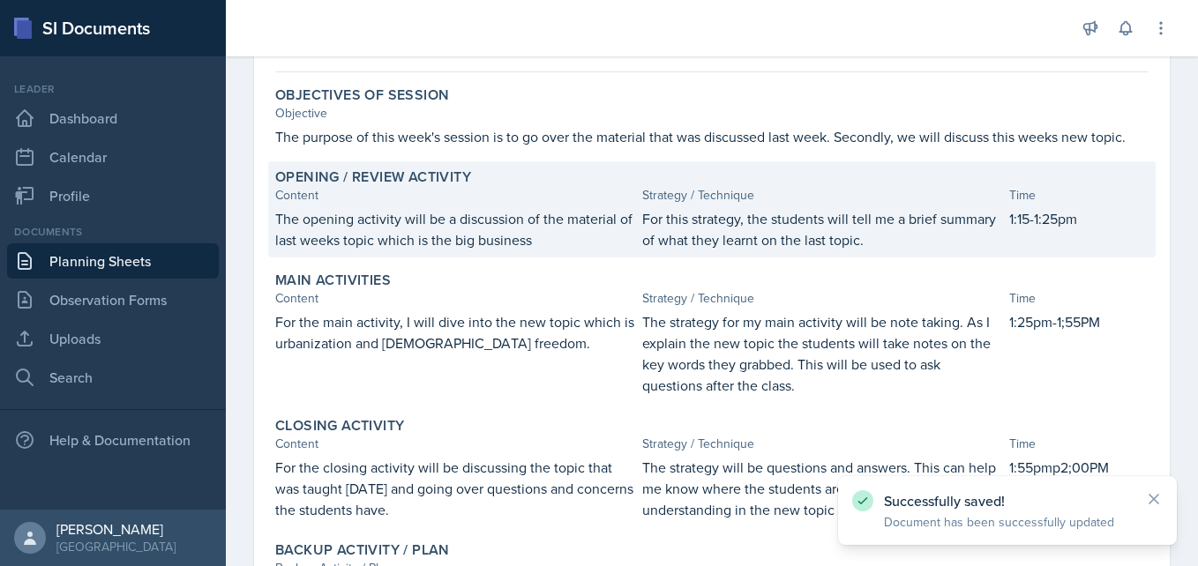
scroll to position [302, 0]
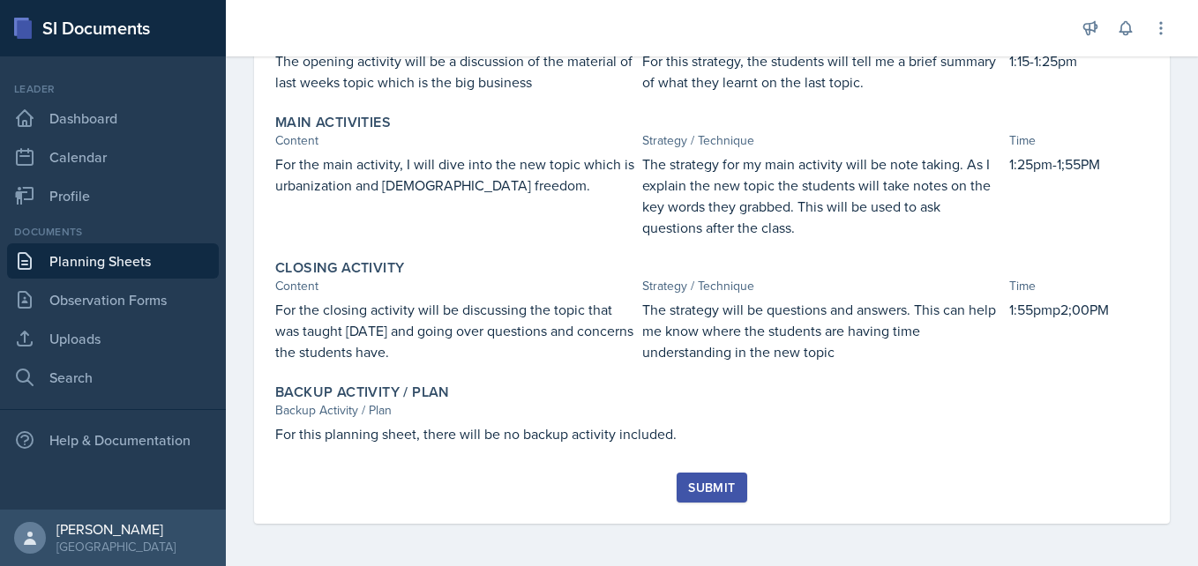
click at [714, 494] on div "Submit" at bounding box center [711, 488] width 47 height 14
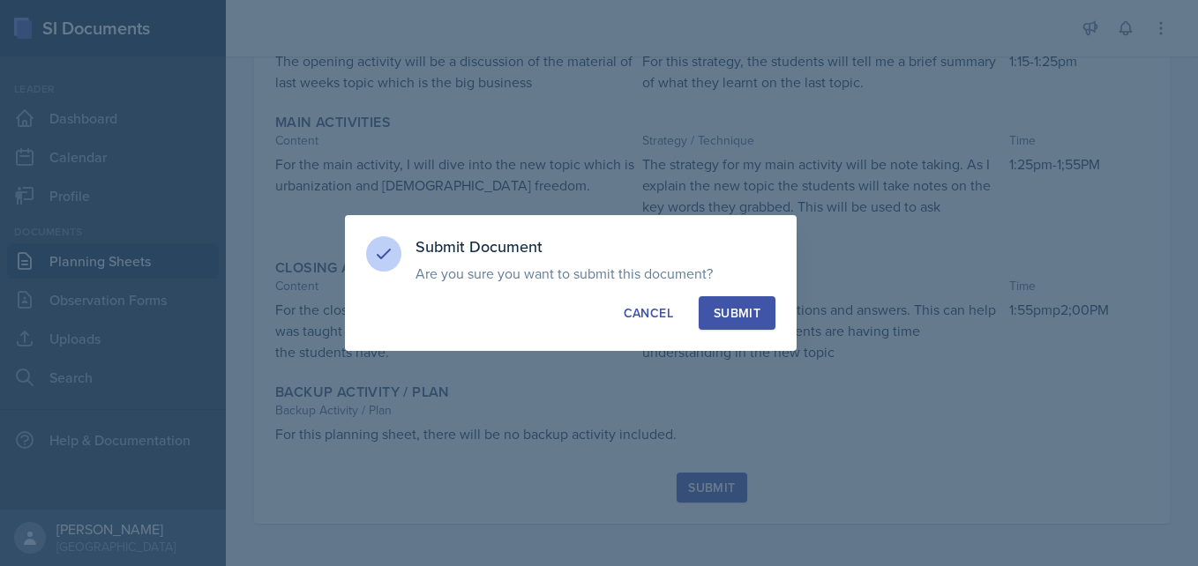
click at [725, 302] on button "Submit" at bounding box center [737, 313] width 77 height 34
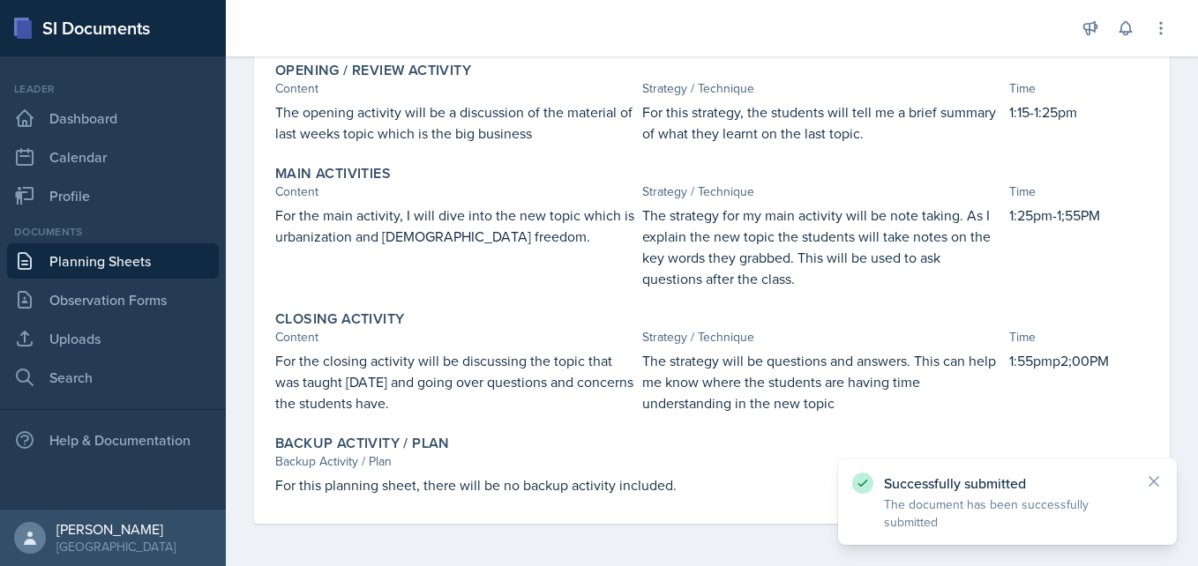
click at [102, 246] on link "Planning Sheets" at bounding box center [113, 260] width 212 height 35
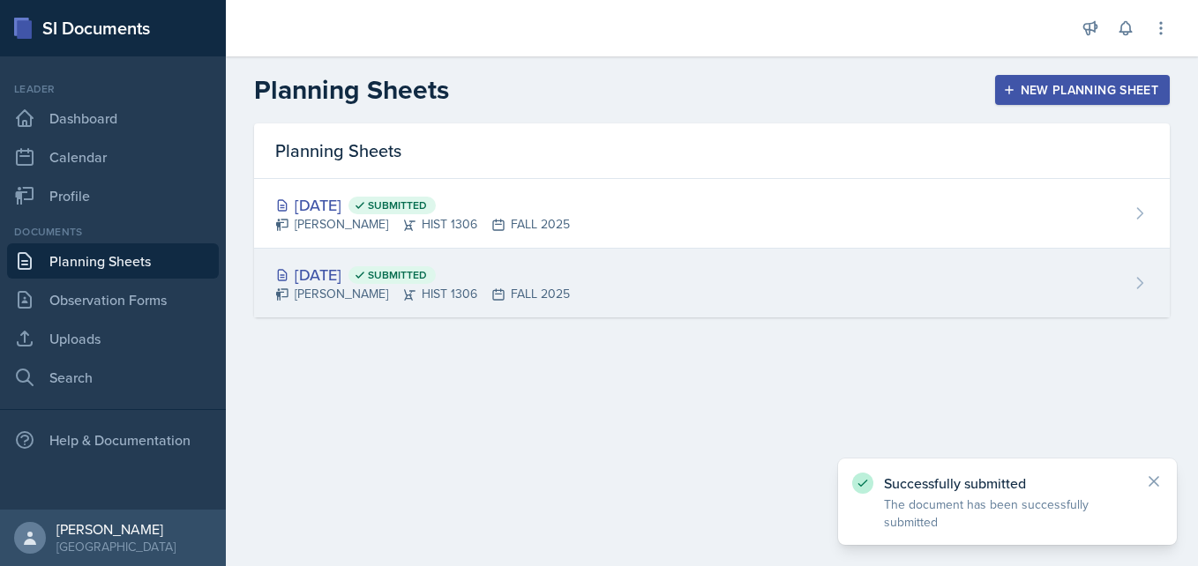
click at [366, 258] on div "Aug 26th, 2025 Submitted Rita Balonwu HIST 1306 FALL 2025" at bounding box center [712, 283] width 916 height 69
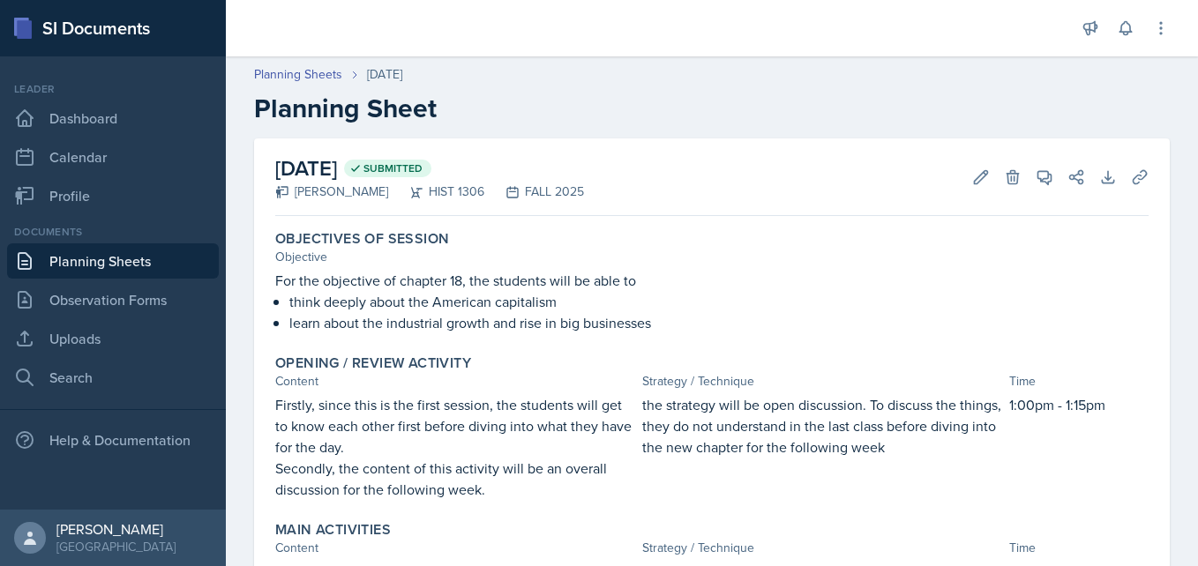
scroll to position [420, 0]
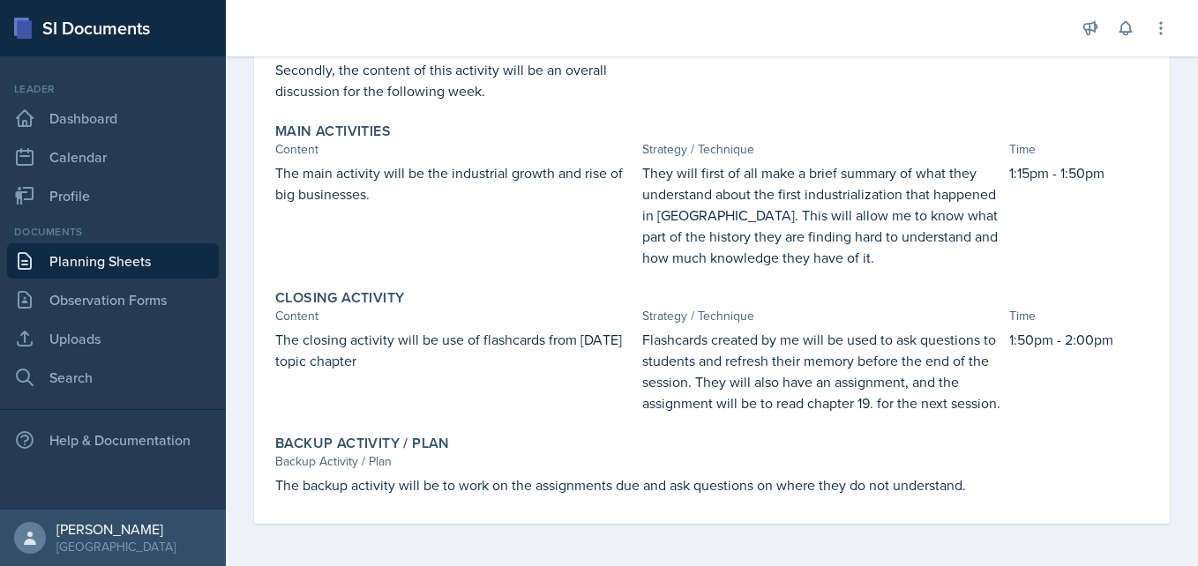
click at [100, 271] on link "Planning Sheets" at bounding box center [113, 260] width 212 height 35
